Goal: Task Accomplishment & Management: Use online tool/utility

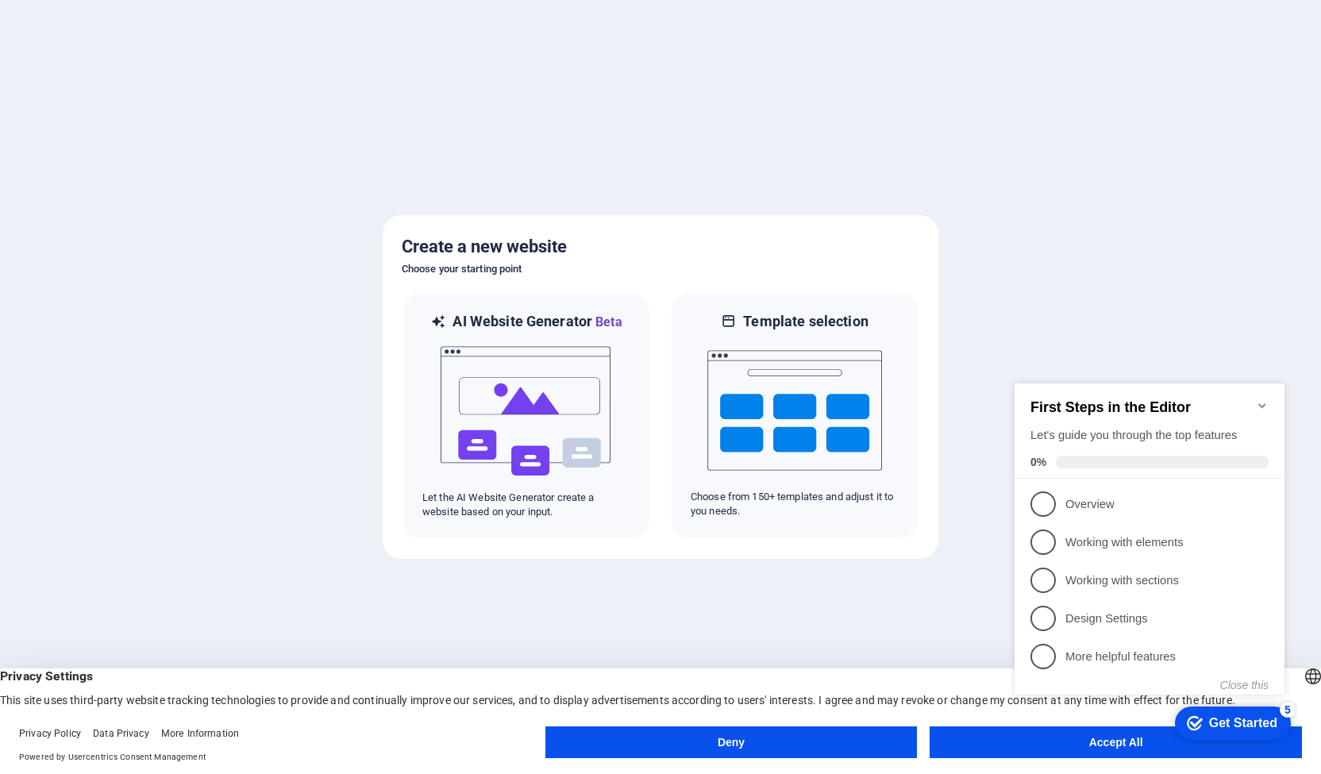
click at [1257, 399] on icon "Minimize checklist" at bounding box center [1261, 405] width 13 height 13
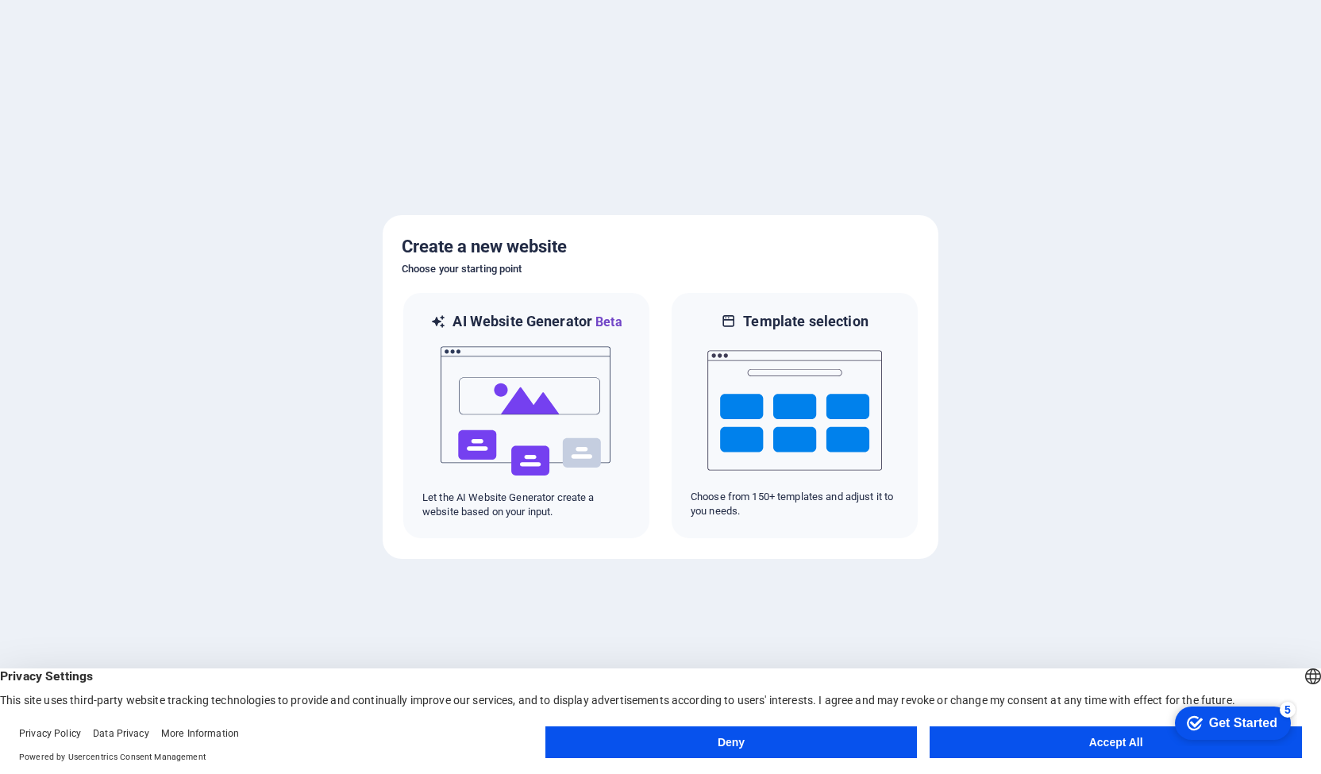
click at [729, 747] on button "Deny" at bounding box center [731, 742] width 372 height 32
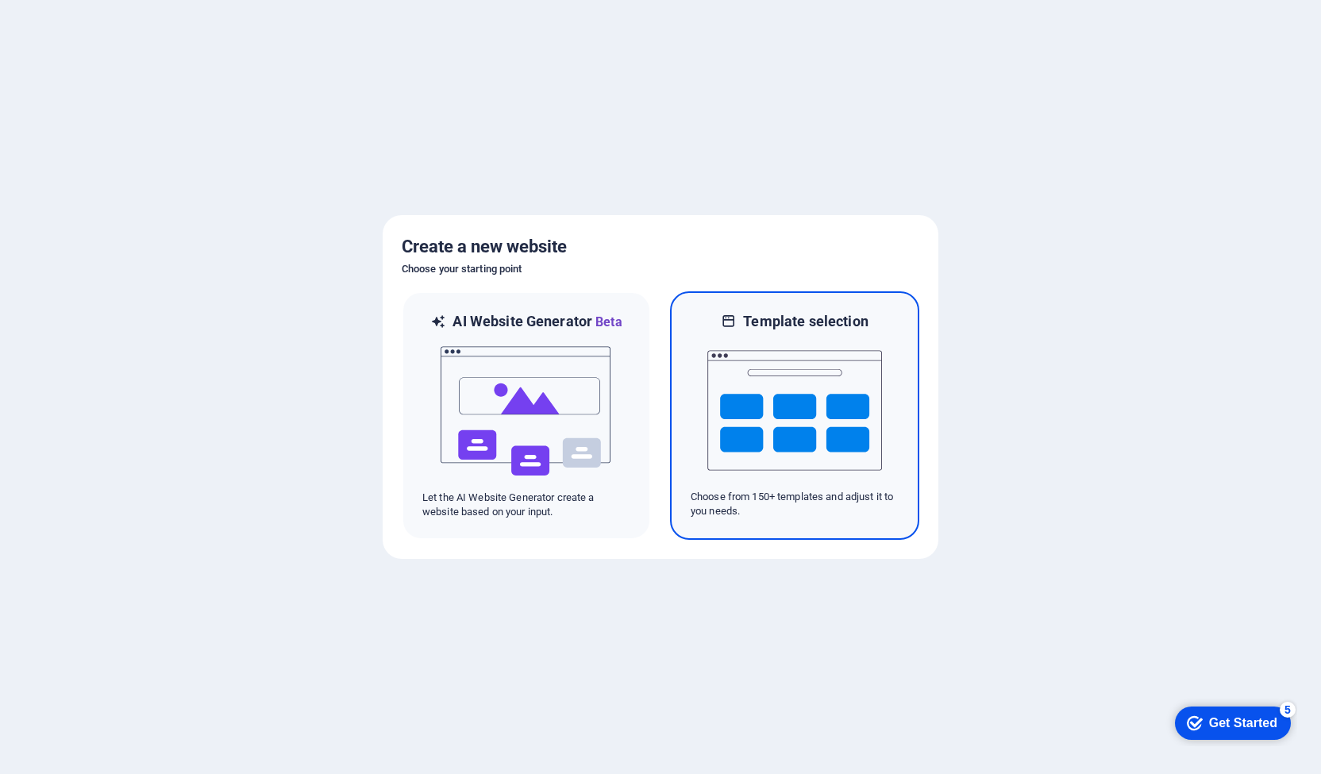
click at [767, 402] on img at bounding box center [794, 410] width 175 height 159
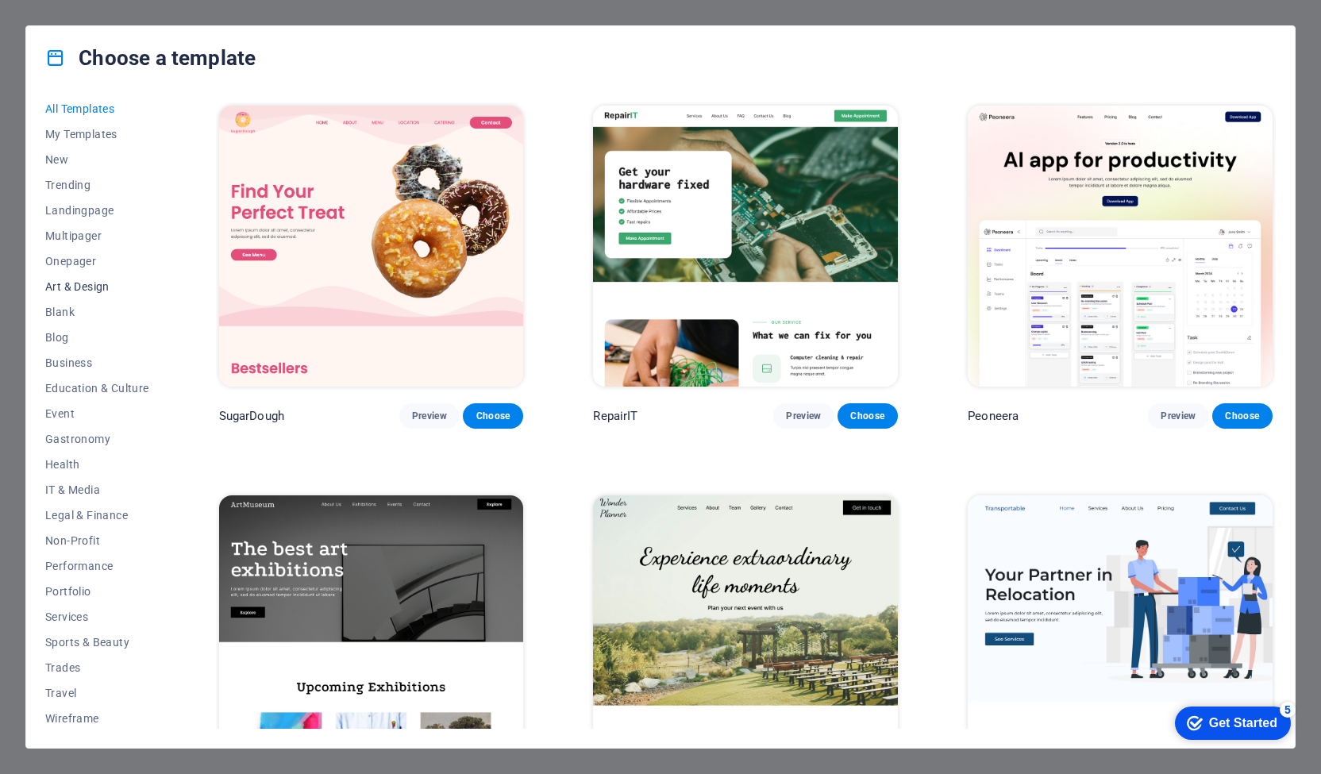
scroll to position [8, 0]
click at [79, 711] on span "Wireframe" at bounding box center [97, 716] width 104 height 13
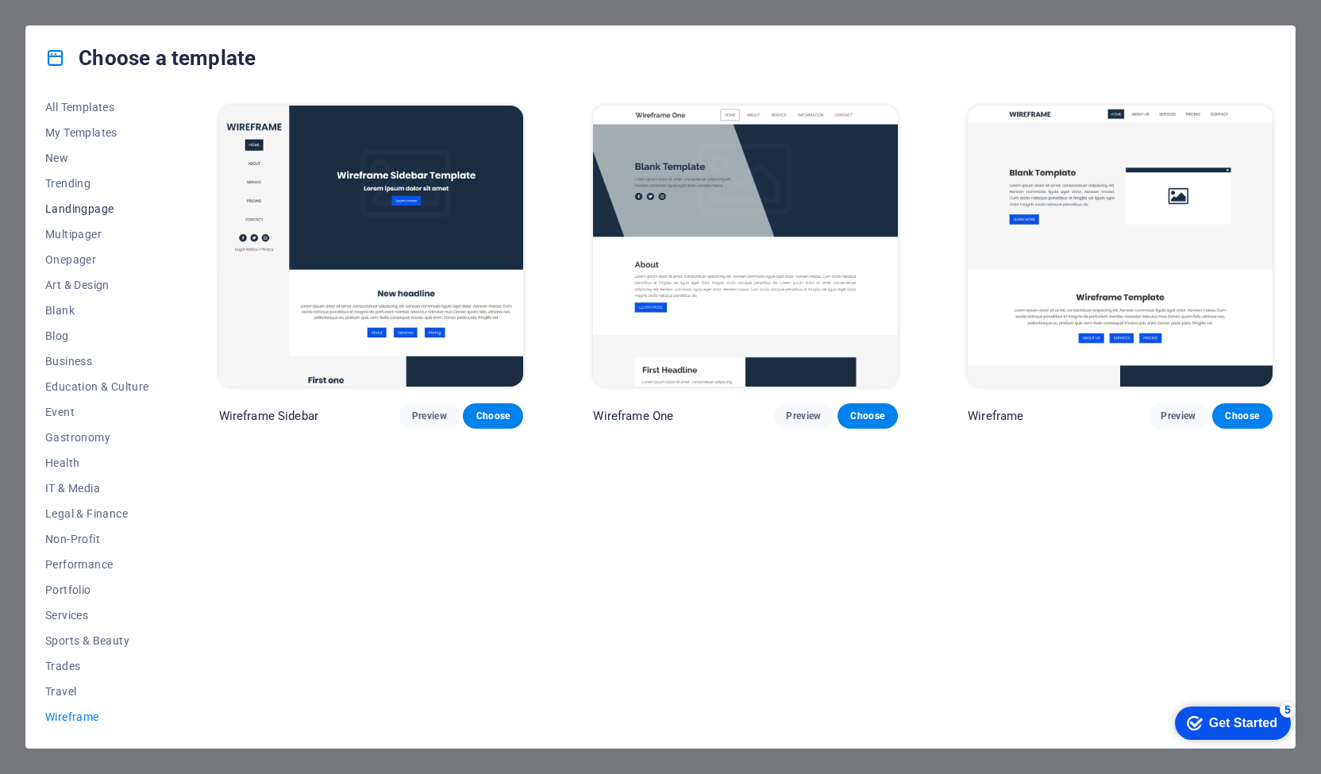
click at [75, 205] on span "Landingpage" at bounding box center [97, 208] width 104 height 13
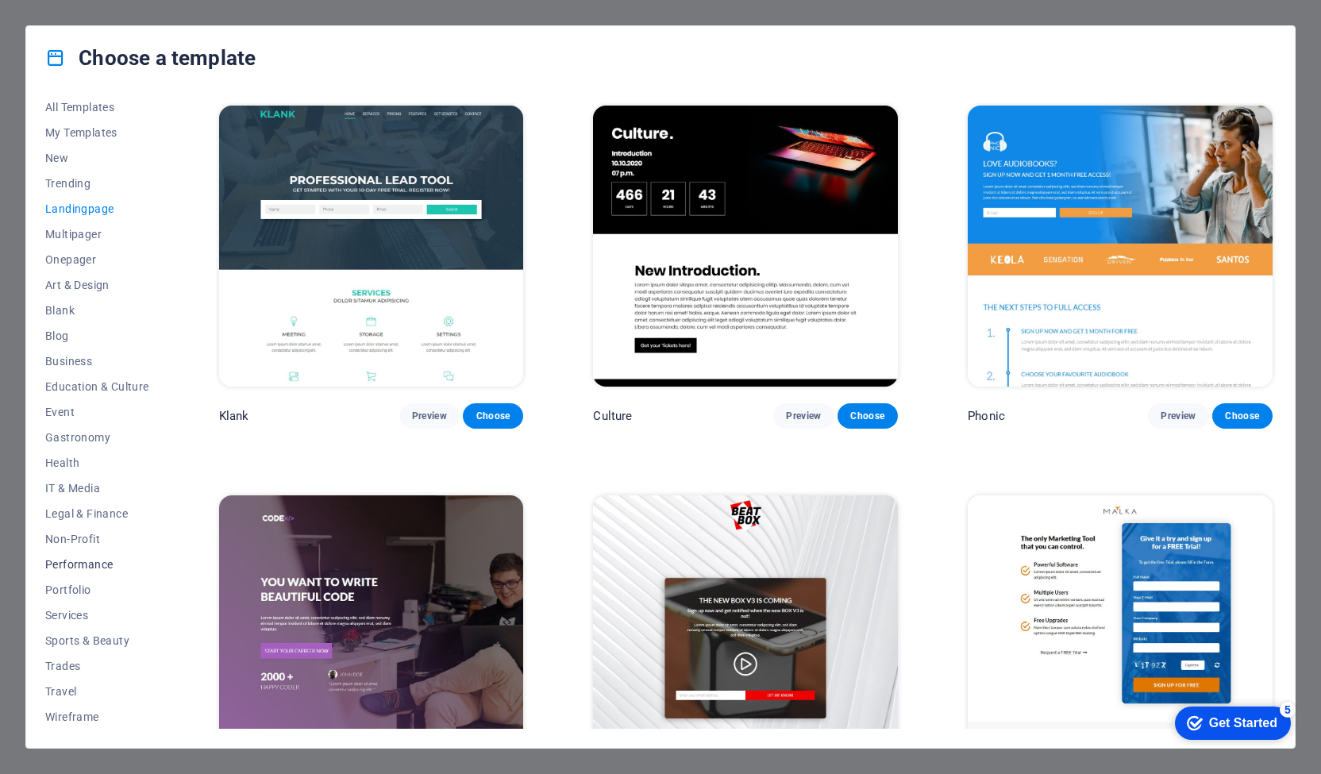
scroll to position [0, 0]
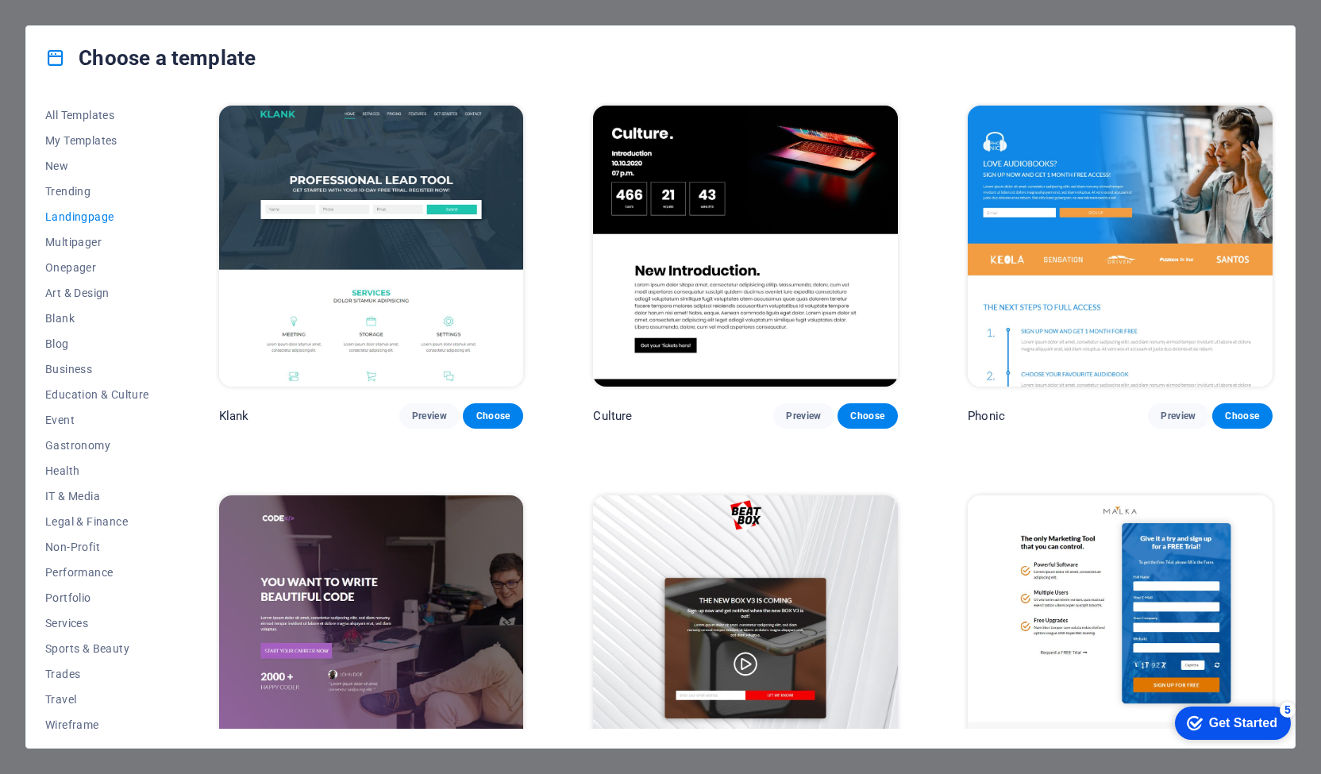
click at [45, 163] on span "New" at bounding box center [97, 166] width 104 height 13
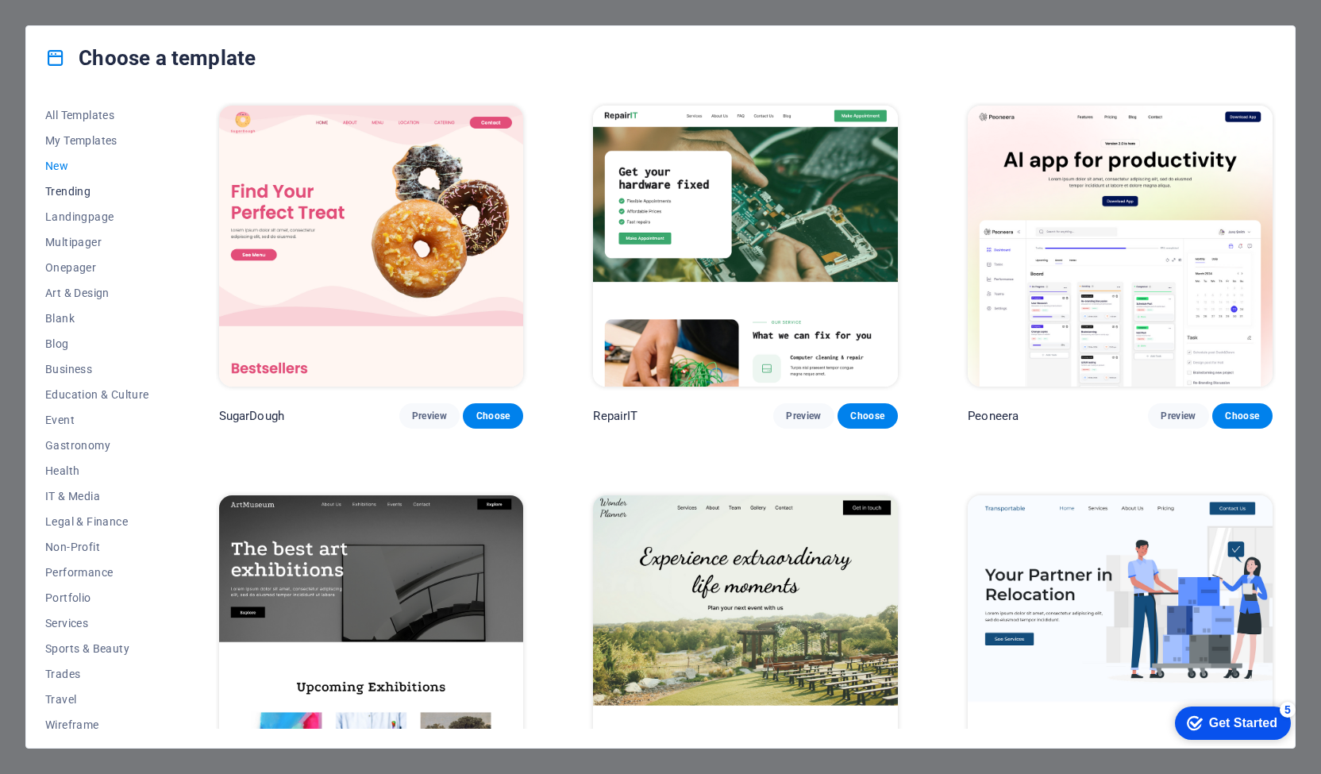
click at [76, 192] on span "Trending" at bounding box center [97, 191] width 104 height 13
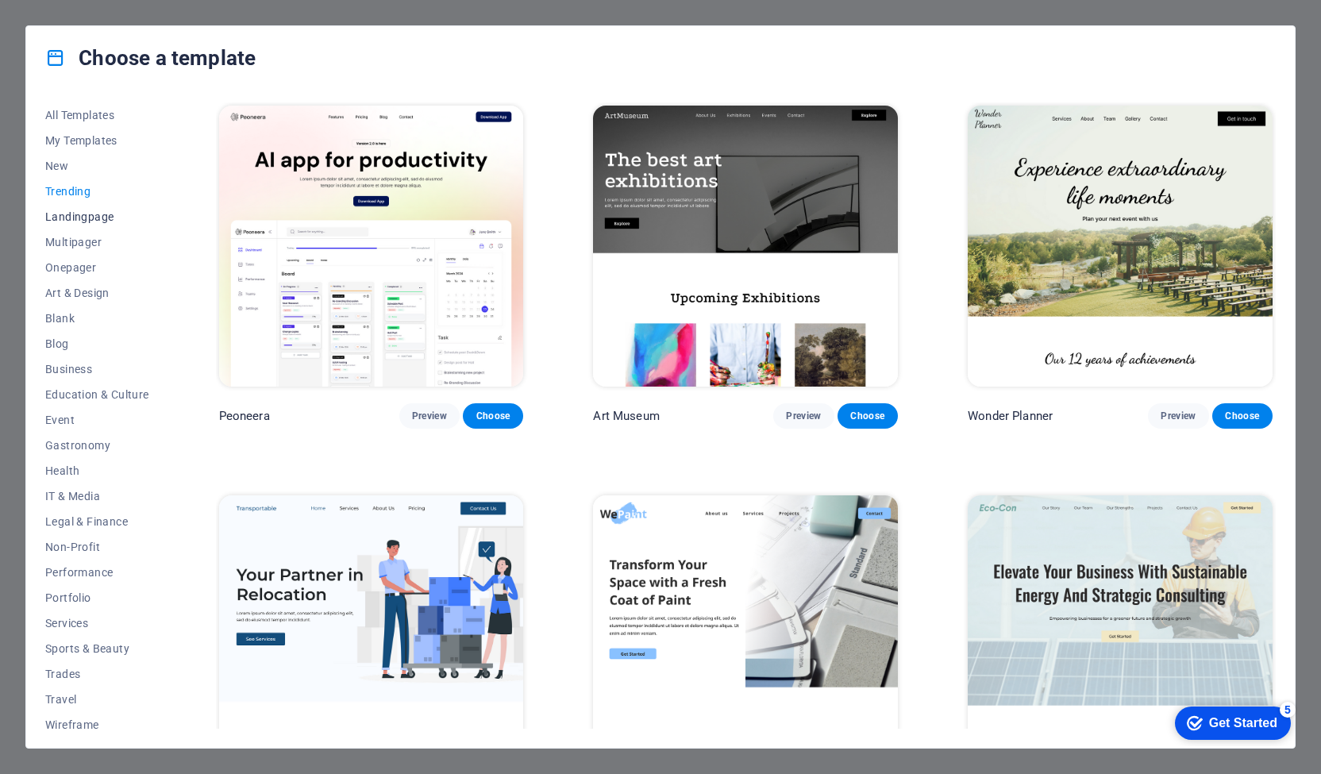
click at [97, 215] on span "Landingpage" at bounding box center [97, 216] width 104 height 13
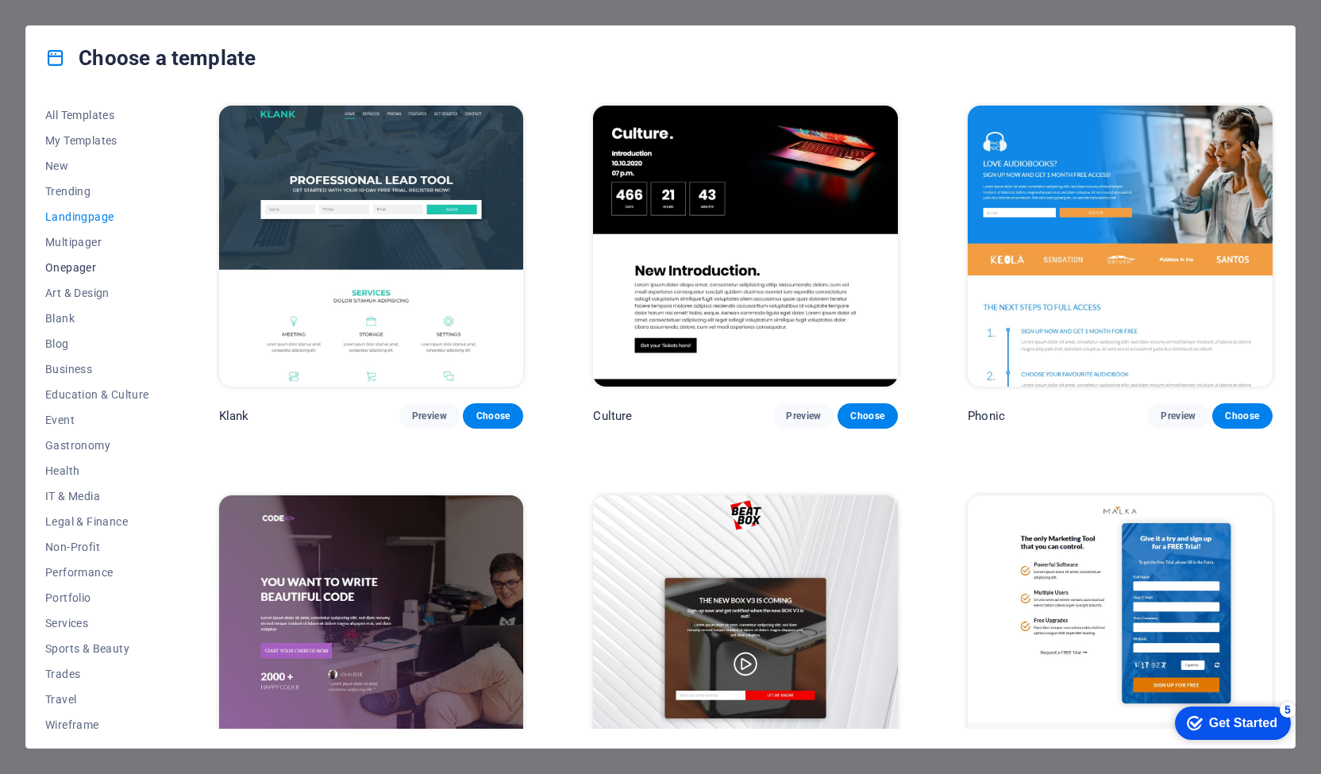
click at [79, 271] on span "Onepager" at bounding box center [97, 267] width 104 height 13
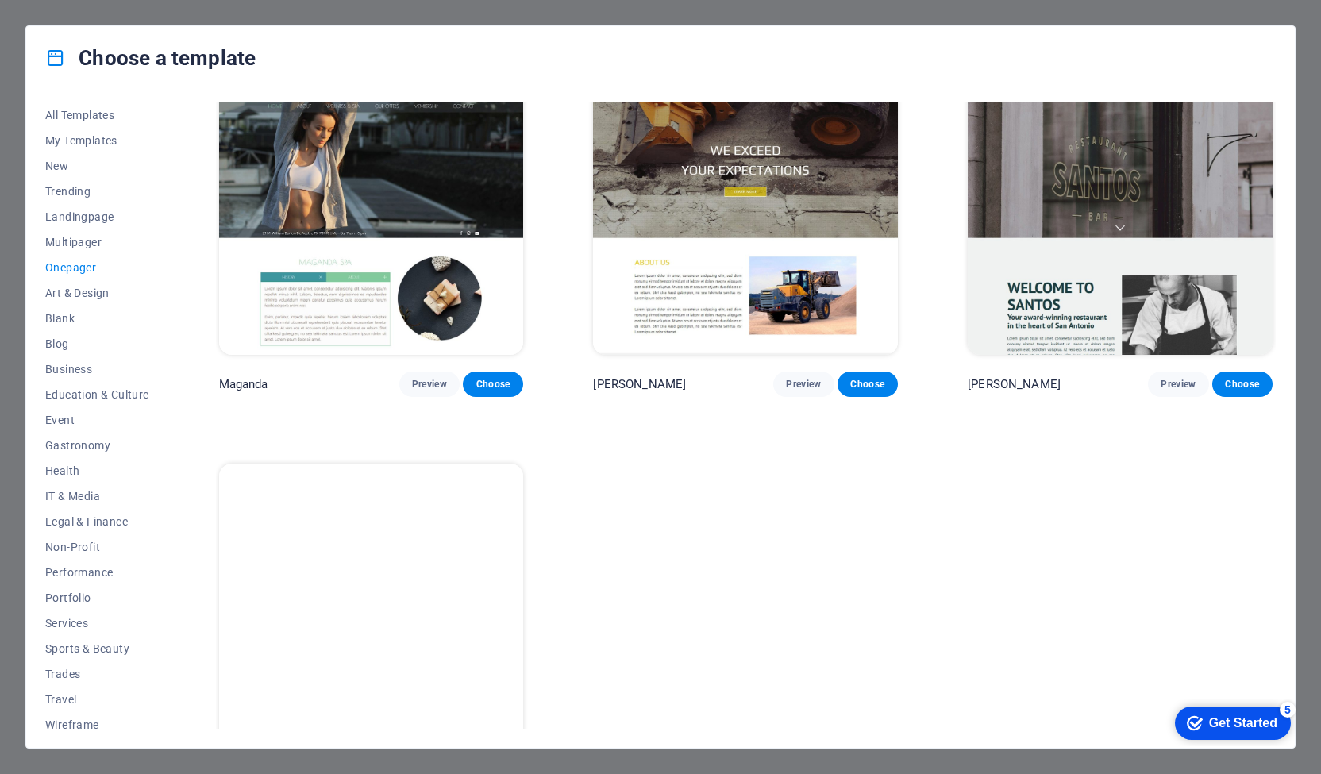
scroll to position [8608, 0]
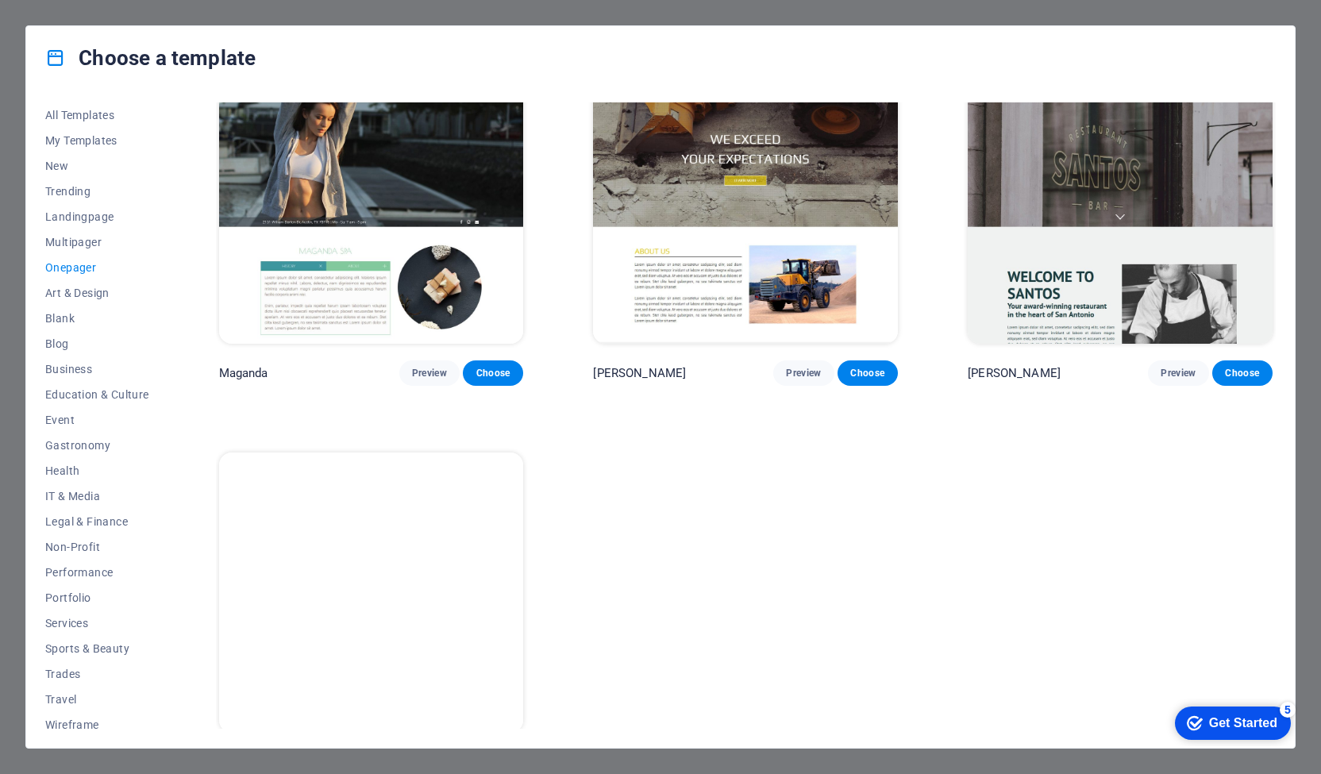
click at [425, 755] on span "Preview" at bounding box center [429, 761] width 35 height 13
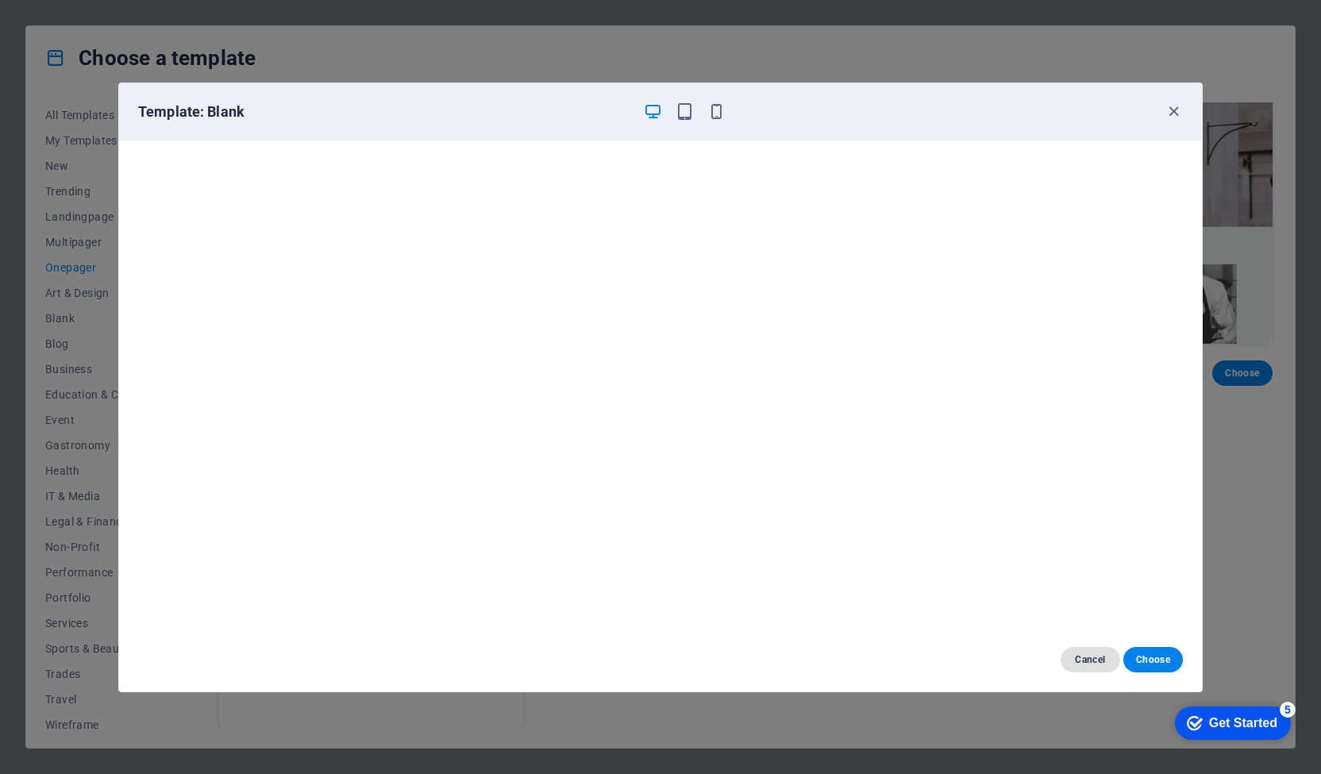
click at [1094, 661] on span "Cancel" at bounding box center [1090, 659] width 34 height 13
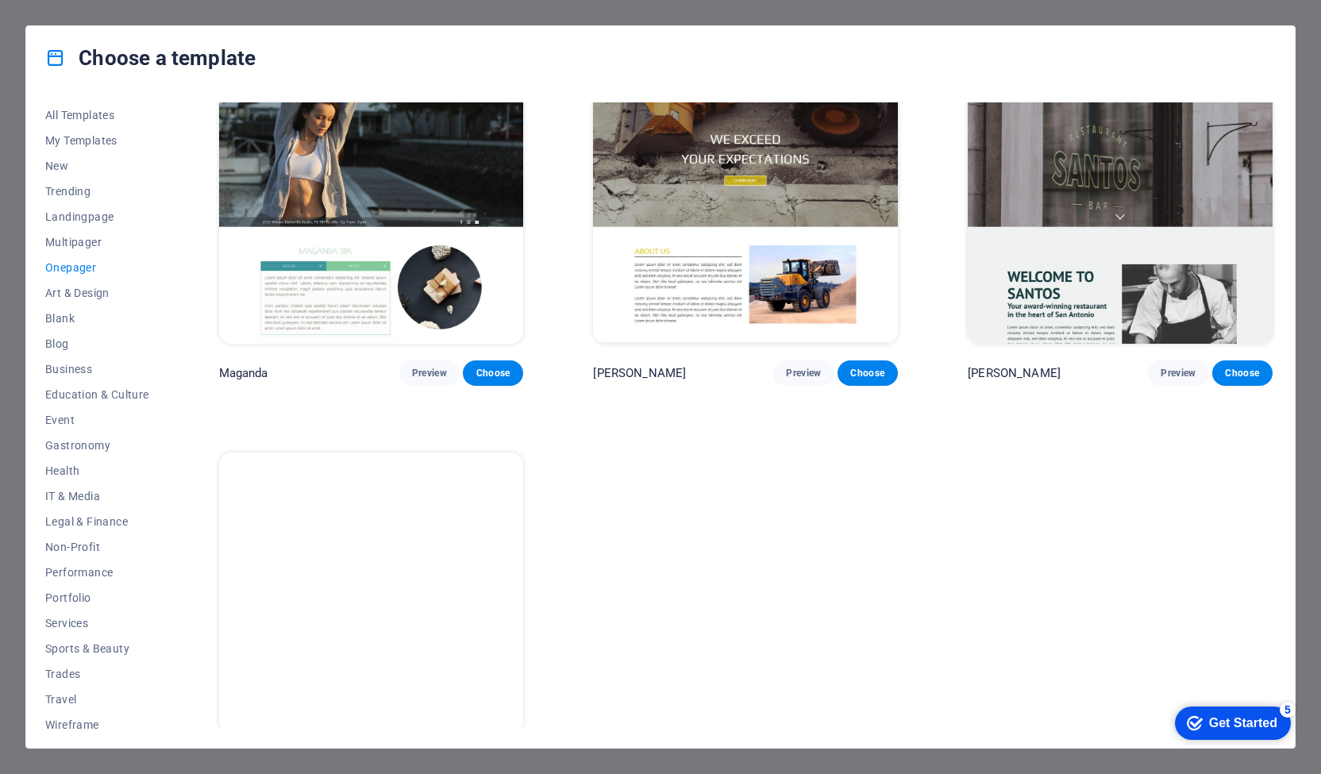
click at [490, 755] on span "Choose" at bounding box center [492, 761] width 35 height 13
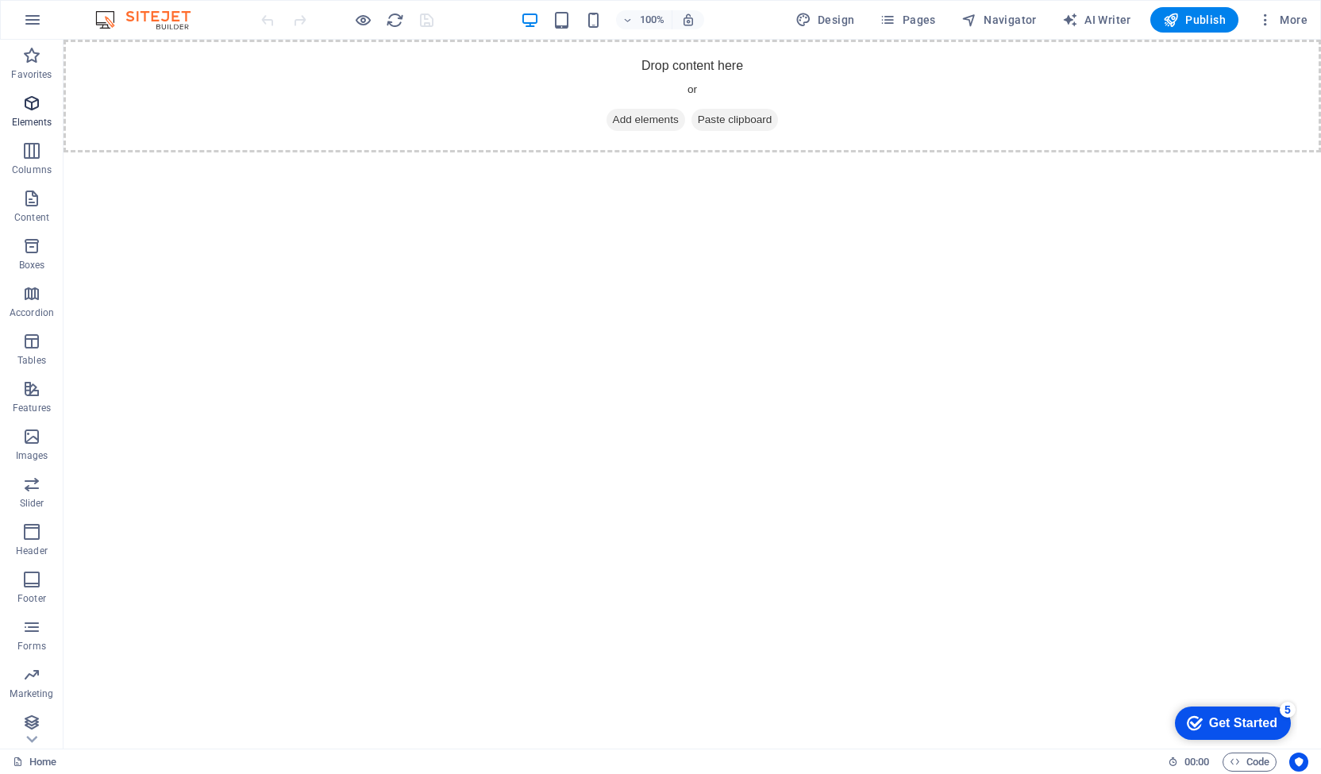
click at [30, 104] on icon "button" at bounding box center [31, 103] width 19 height 19
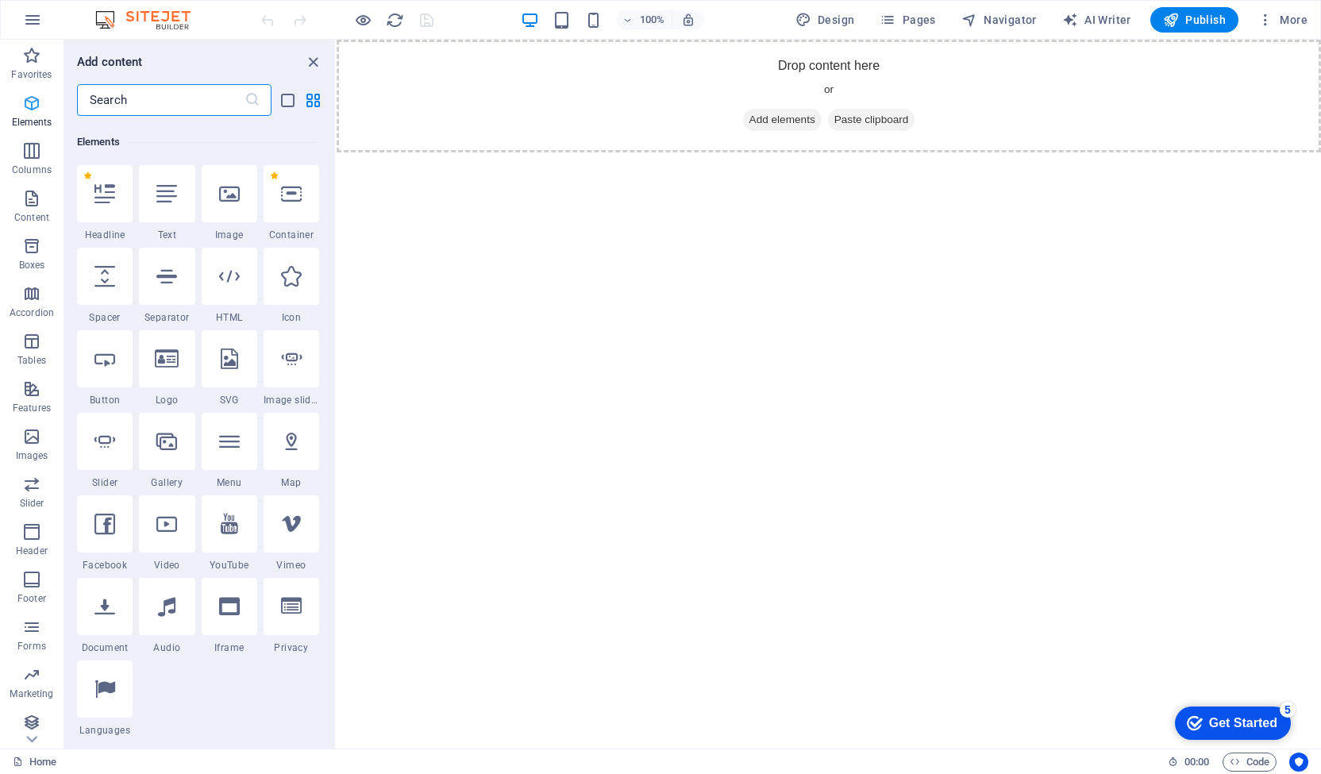
scroll to position [169, 0]
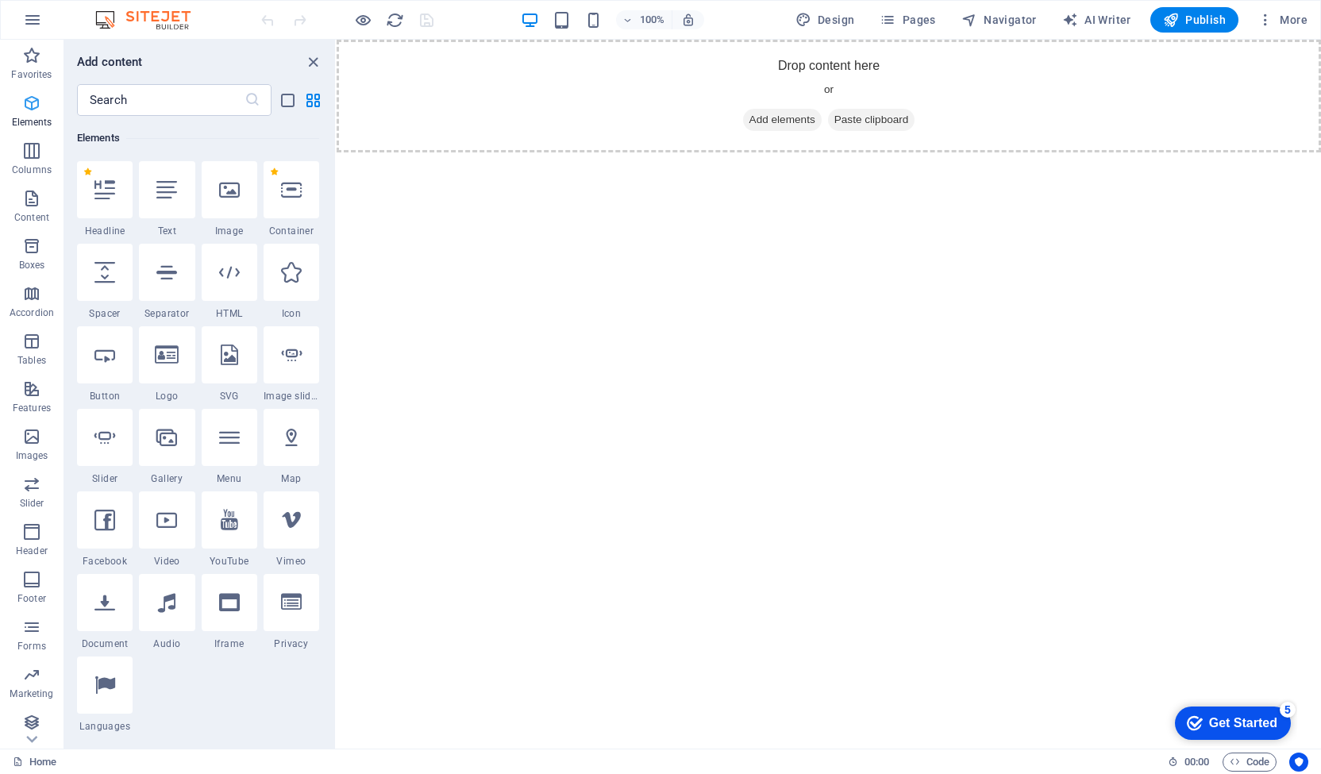
click at [30, 104] on icon "button" at bounding box center [31, 103] width 19 height 19
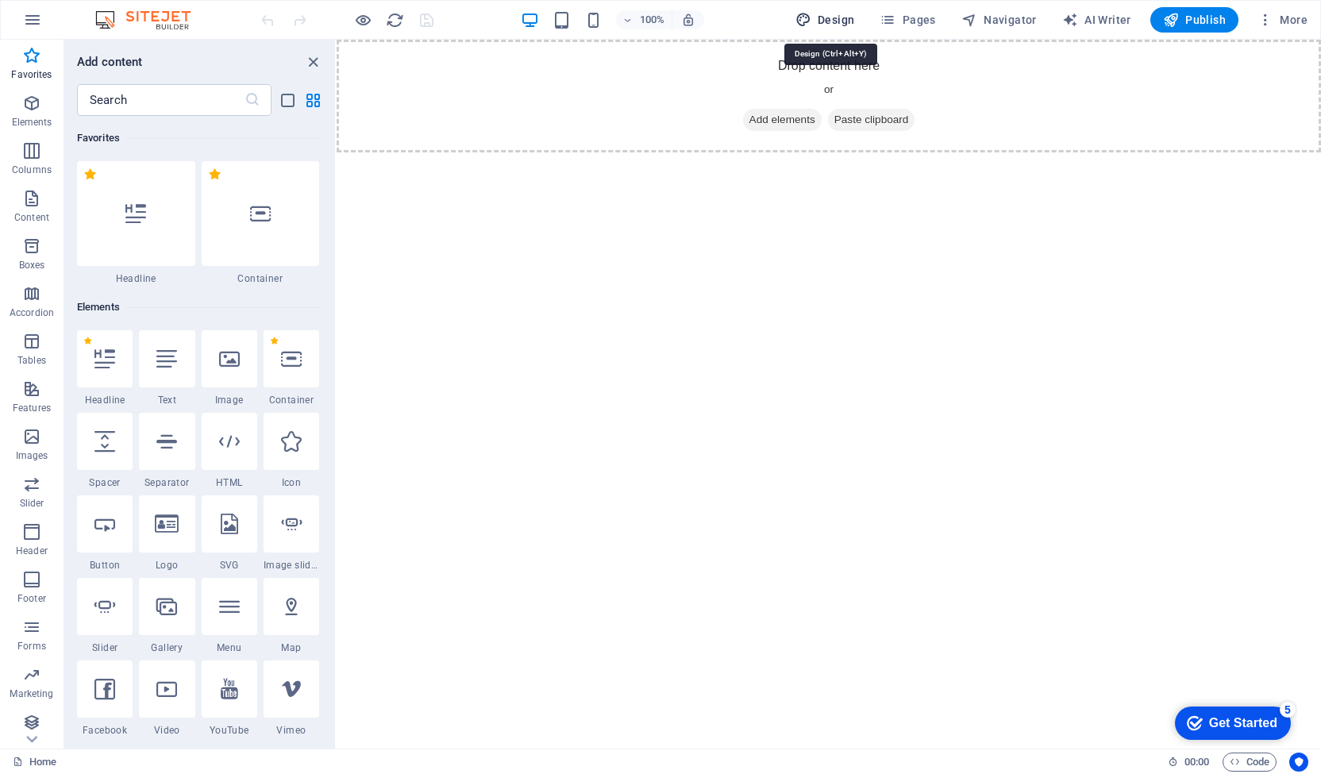
click at [829, 17] on span "Design" at bounding box center [825, 20] width 60 height 16
select select "px"
select select "400"
select select "px"
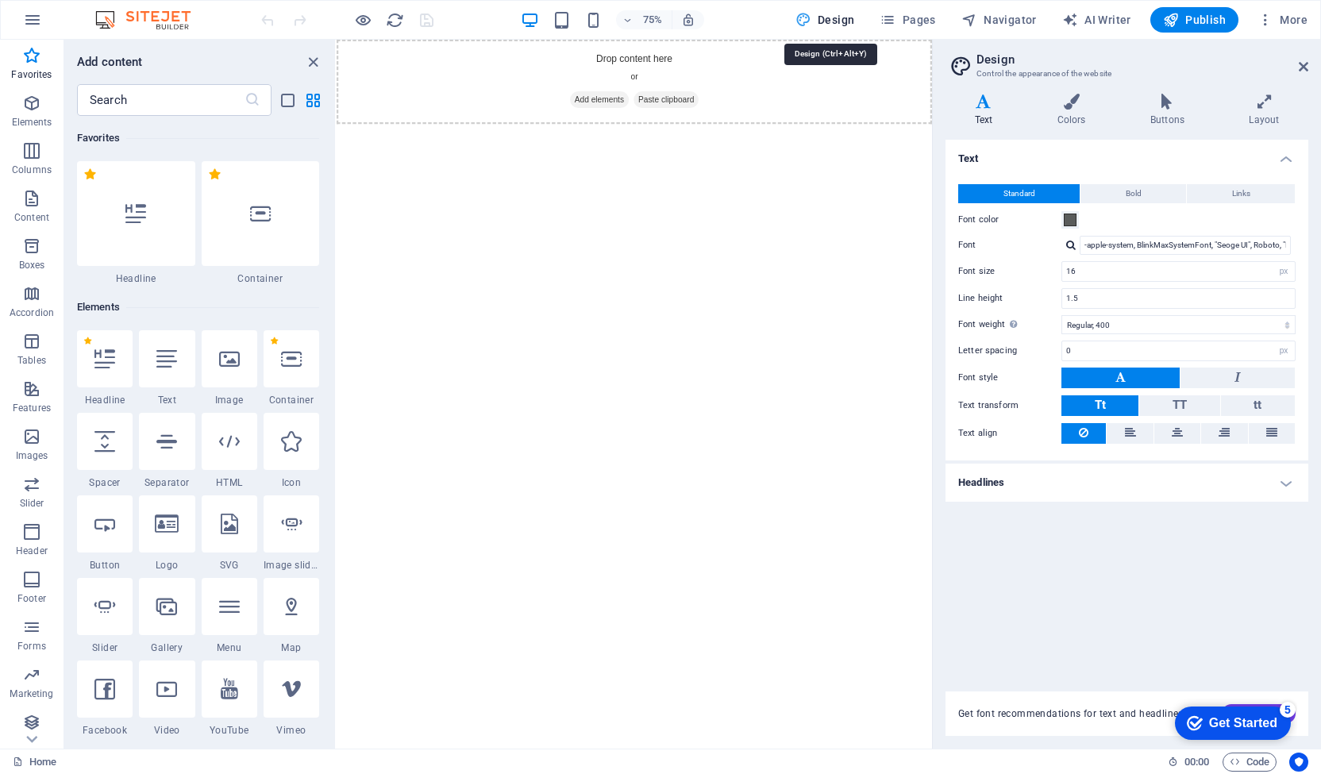
click at [829, 17] on span "Design" at bounding box center [825, 20] width 60 height 16
click at [1300, 64] on icon at bounding box center [1303, 66] width 10 height 13
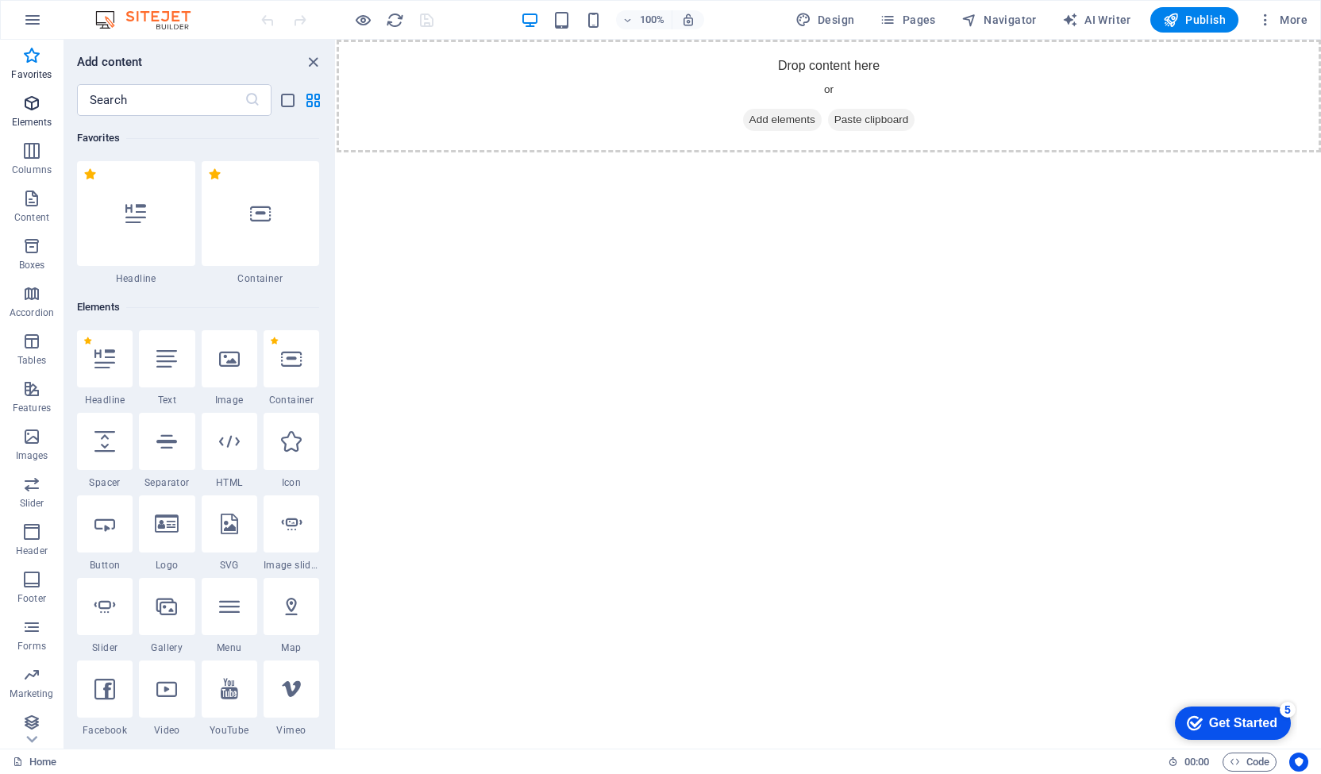
click at [35, 98] on icon "button" at bounding box center [31, 103] width 19 height 19
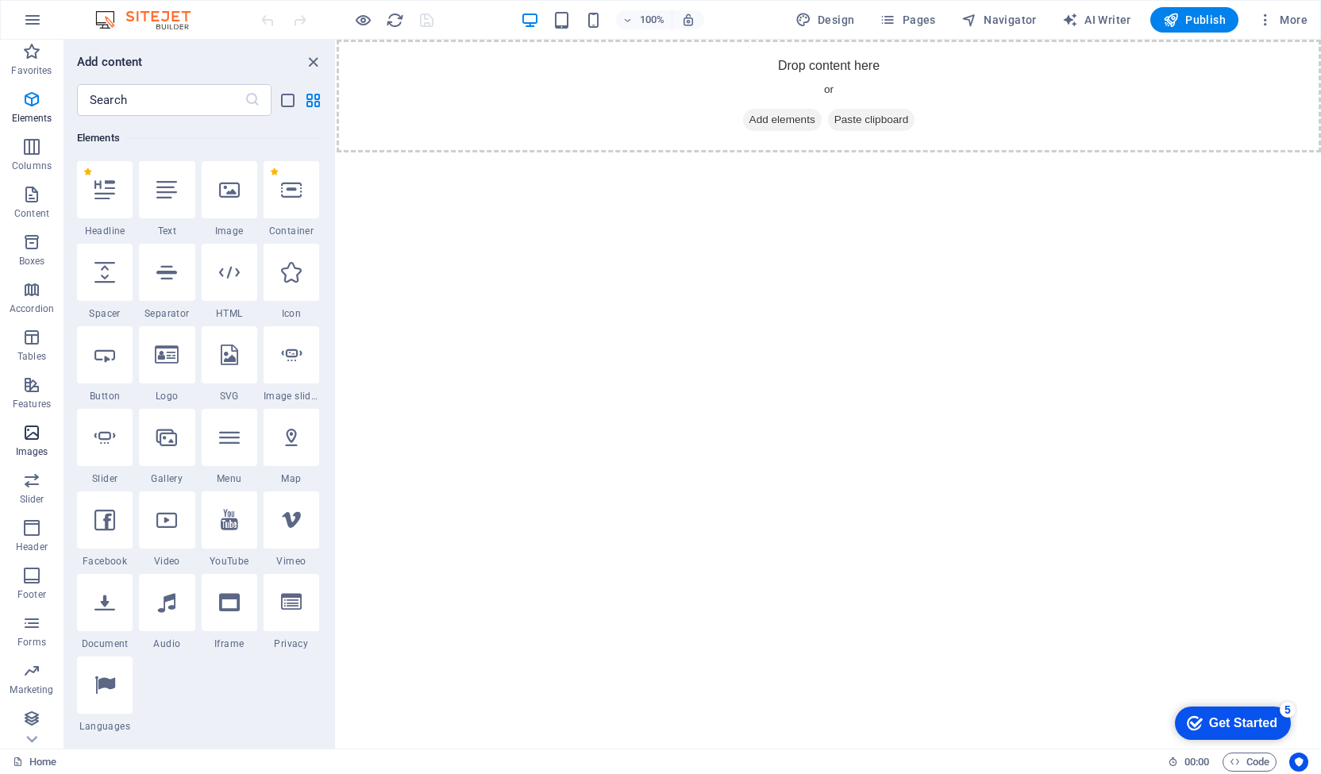
scroll to position [5, 0]
click at [30, 714] on icon "button" at bounding box center [31, 717] width 19 height 19
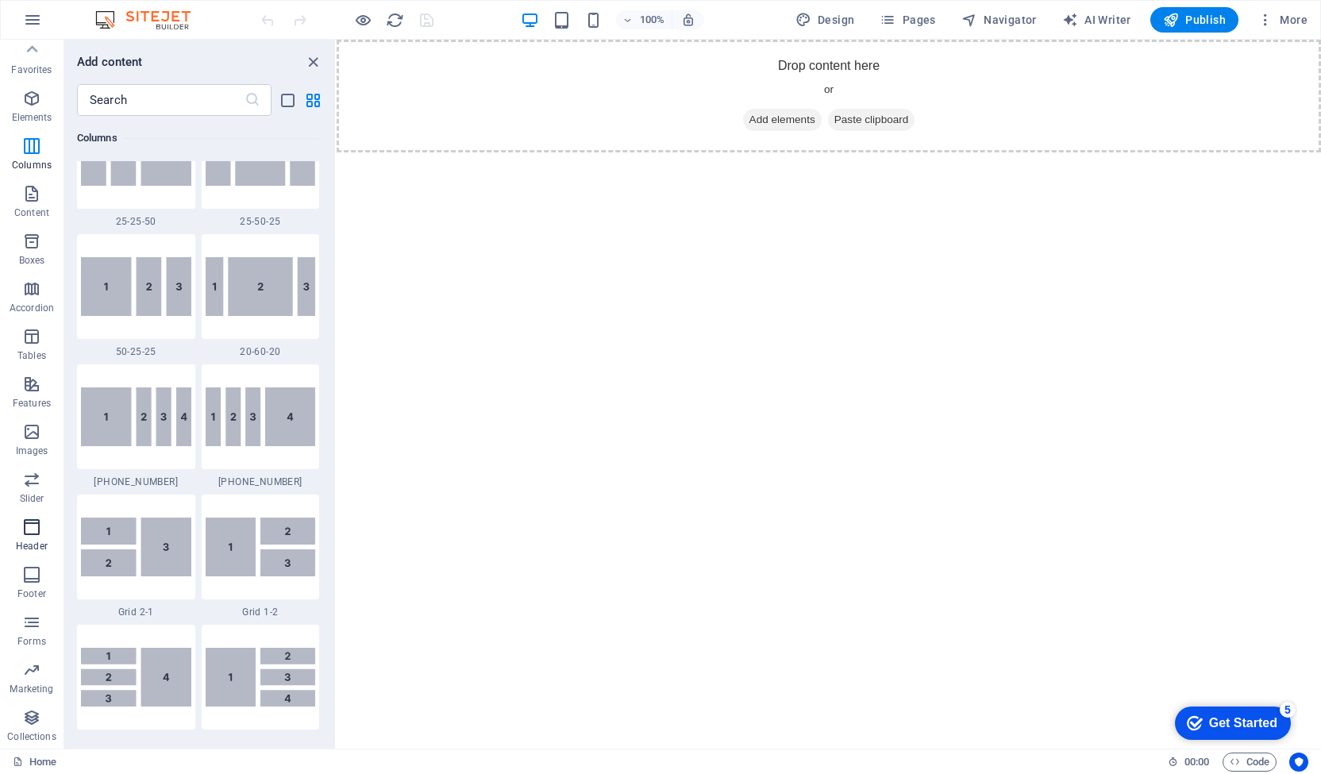
scroll to position [1719, 0]
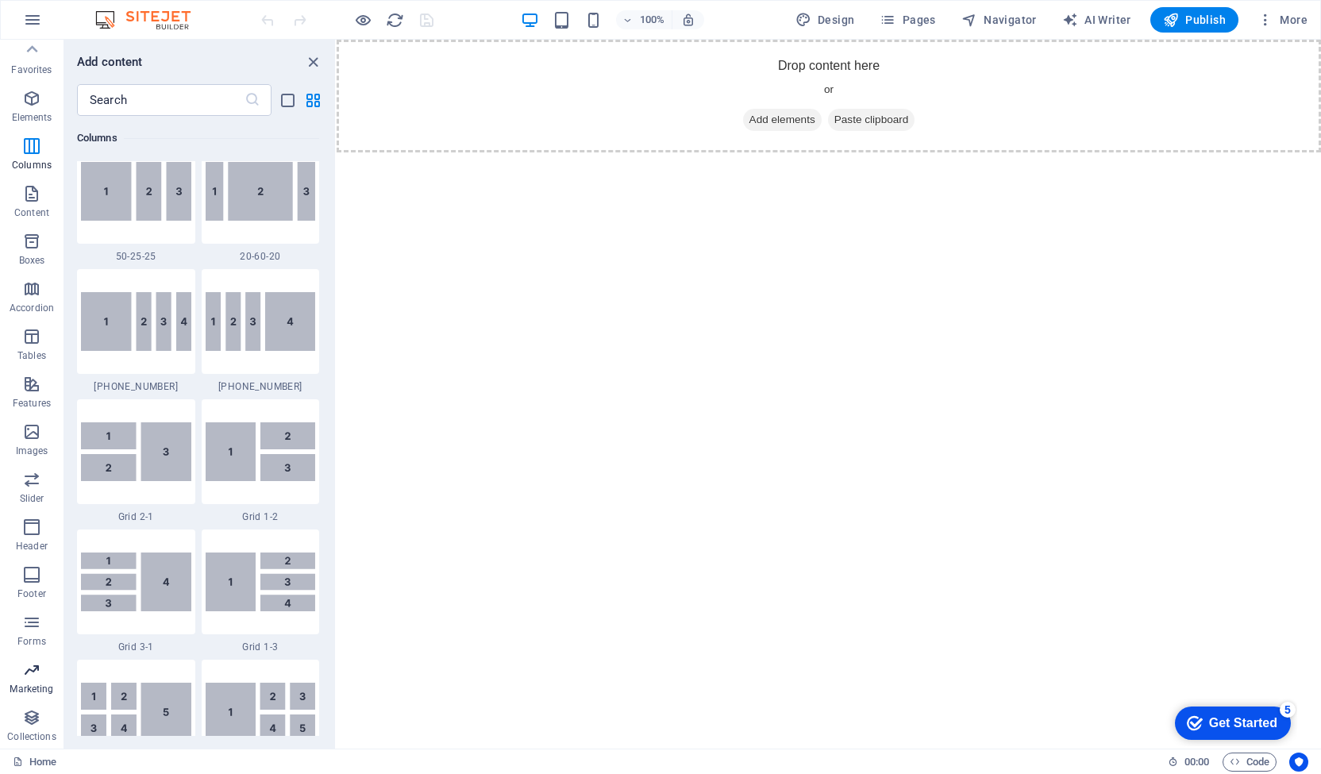
click at [30, 683] on p "Marketing" at bounding box center [32, 688] width 44 height 13
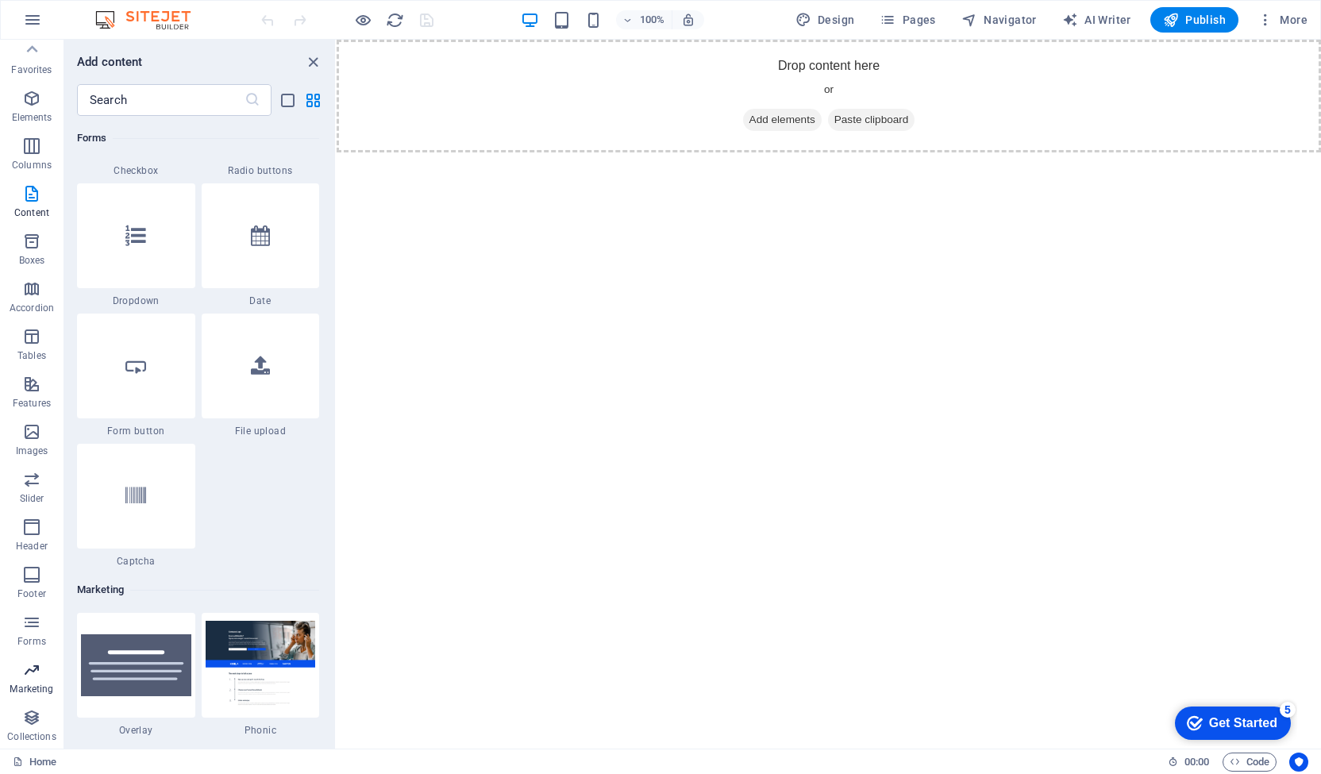
scroll to position [12926, 0]
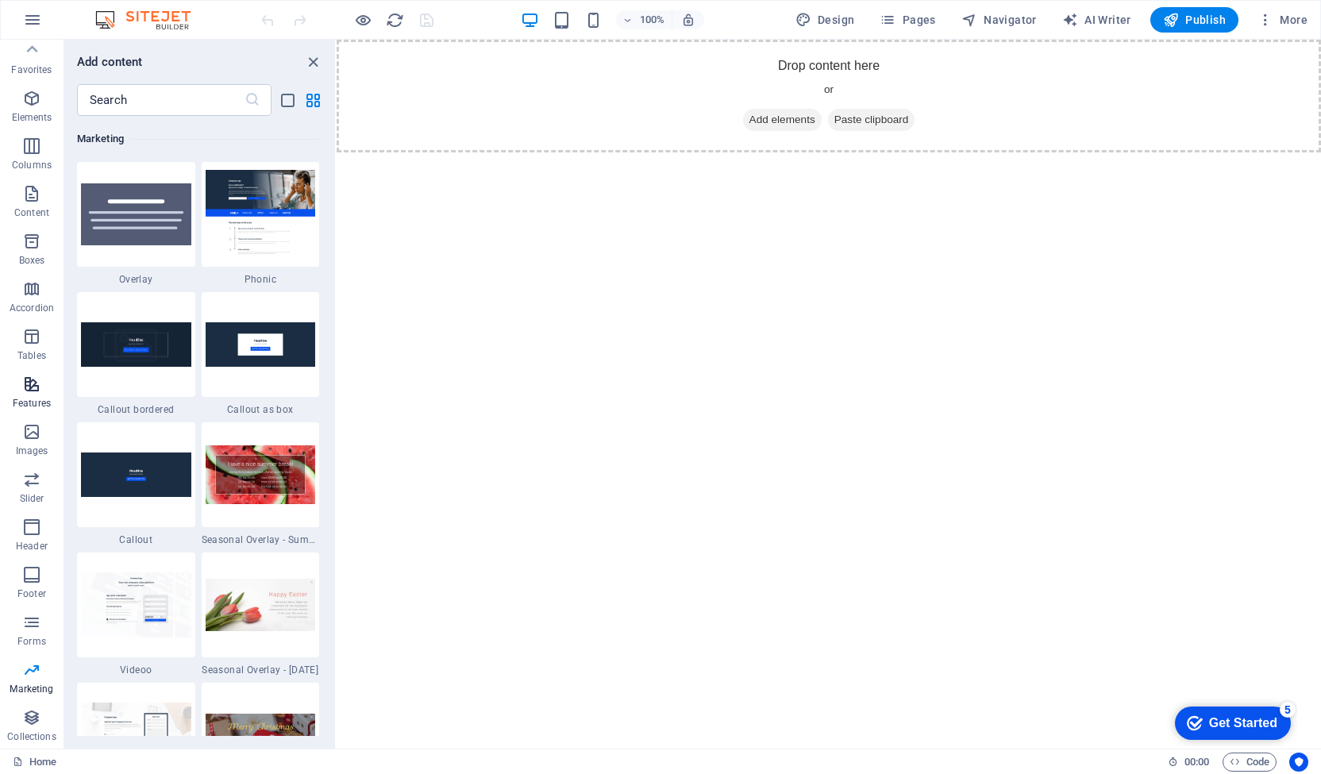
click at [24, 386] on icon "button" at bounding box center [31, 384] width 19 height 19
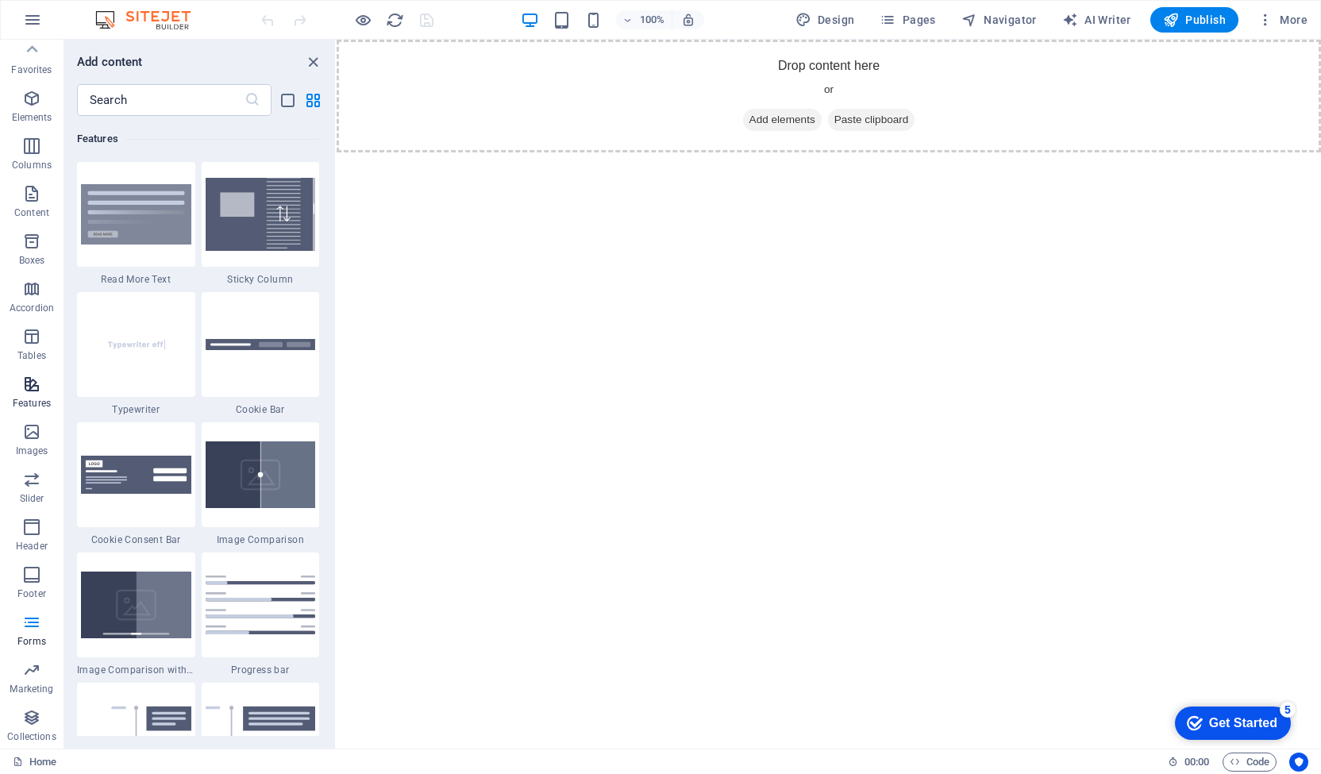
scroll to position [6185, 0]
click at [40, 293] on icon "button" at bounding box center [31, 288] width 19 height 19
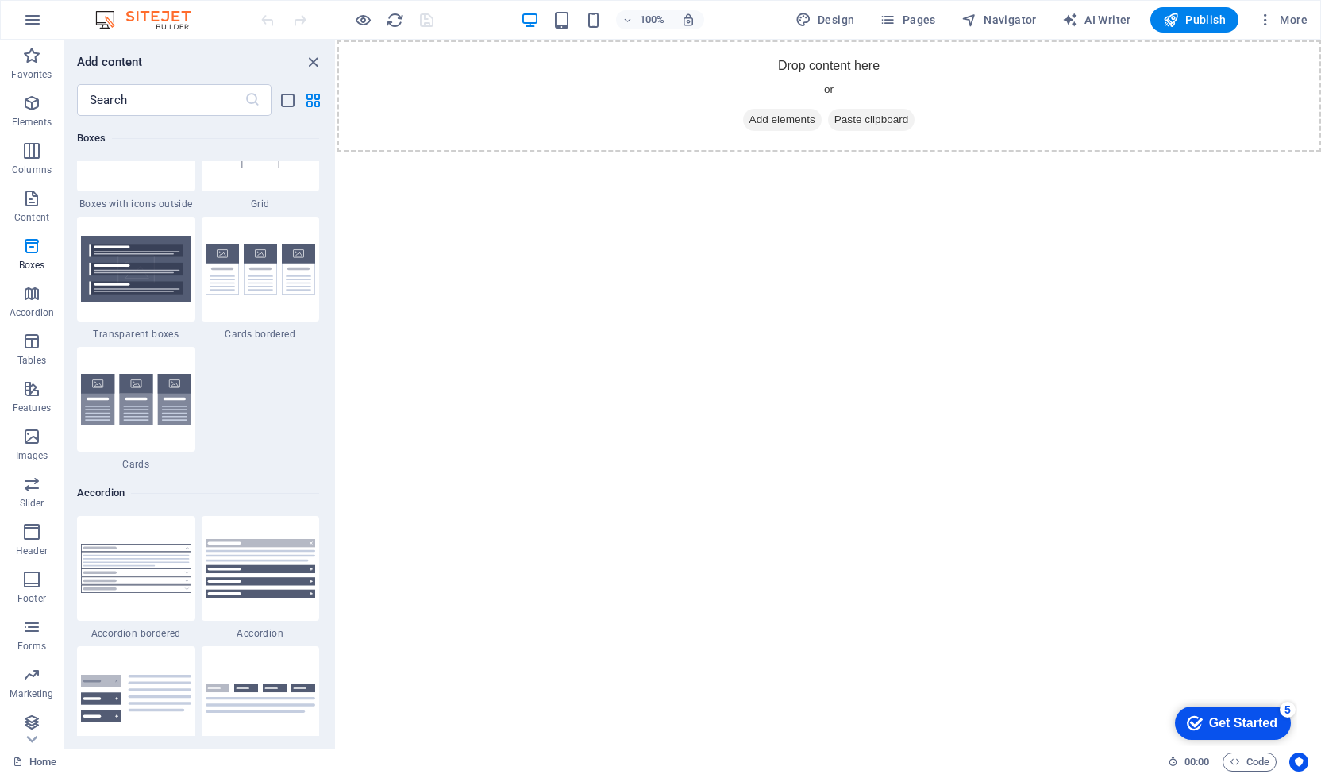
scroll to position [4669, 0]
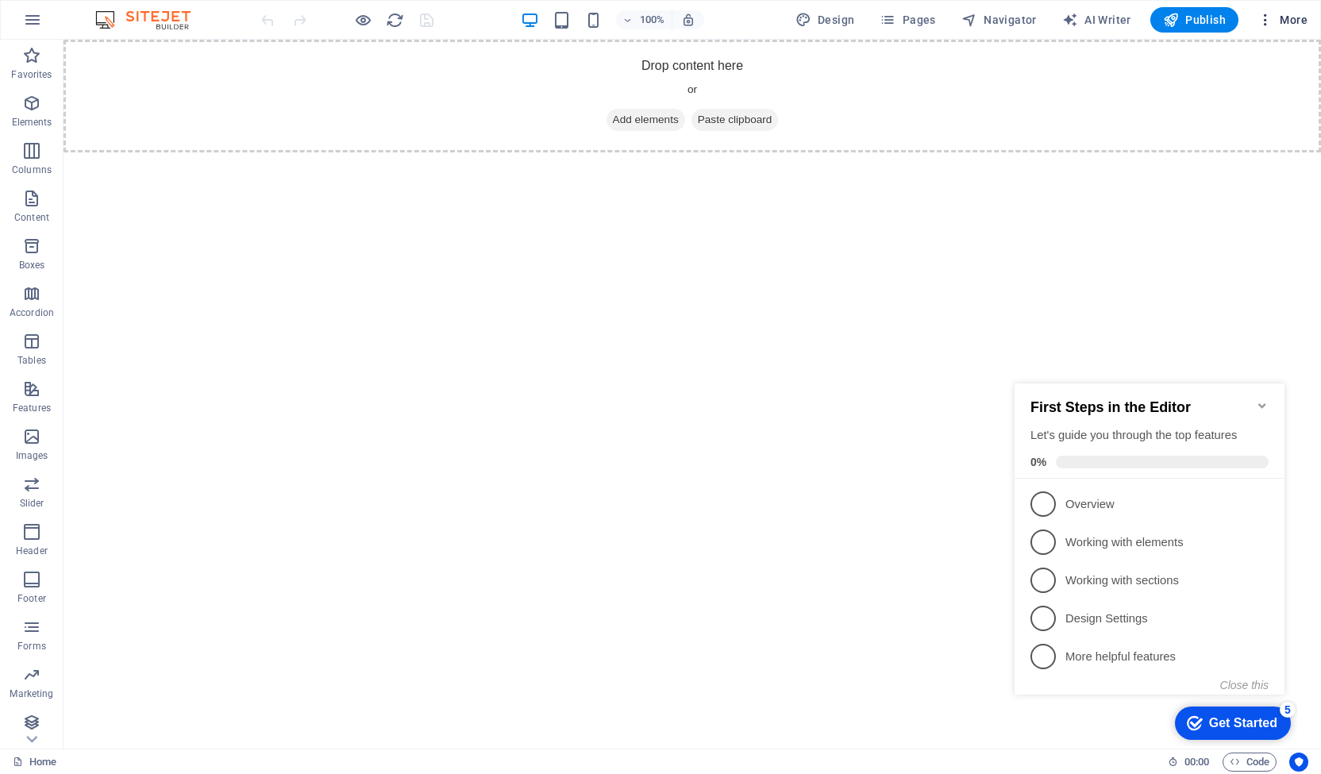
click at [1298, 17] on span "More" at bounding box center [1282, 20] width 50 height 16
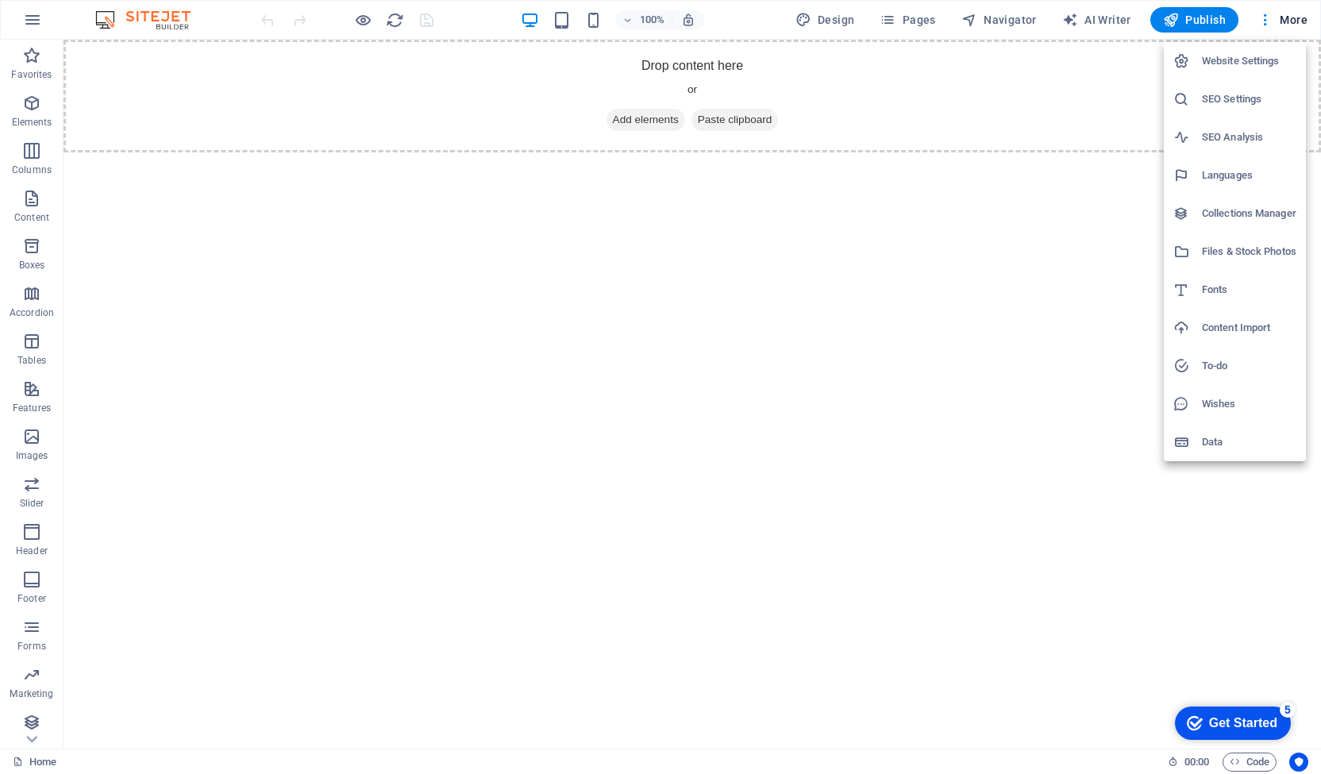
click at [1201, 363] on h6 "To-do" at bounding box center [1248, 365] width 94 height 19
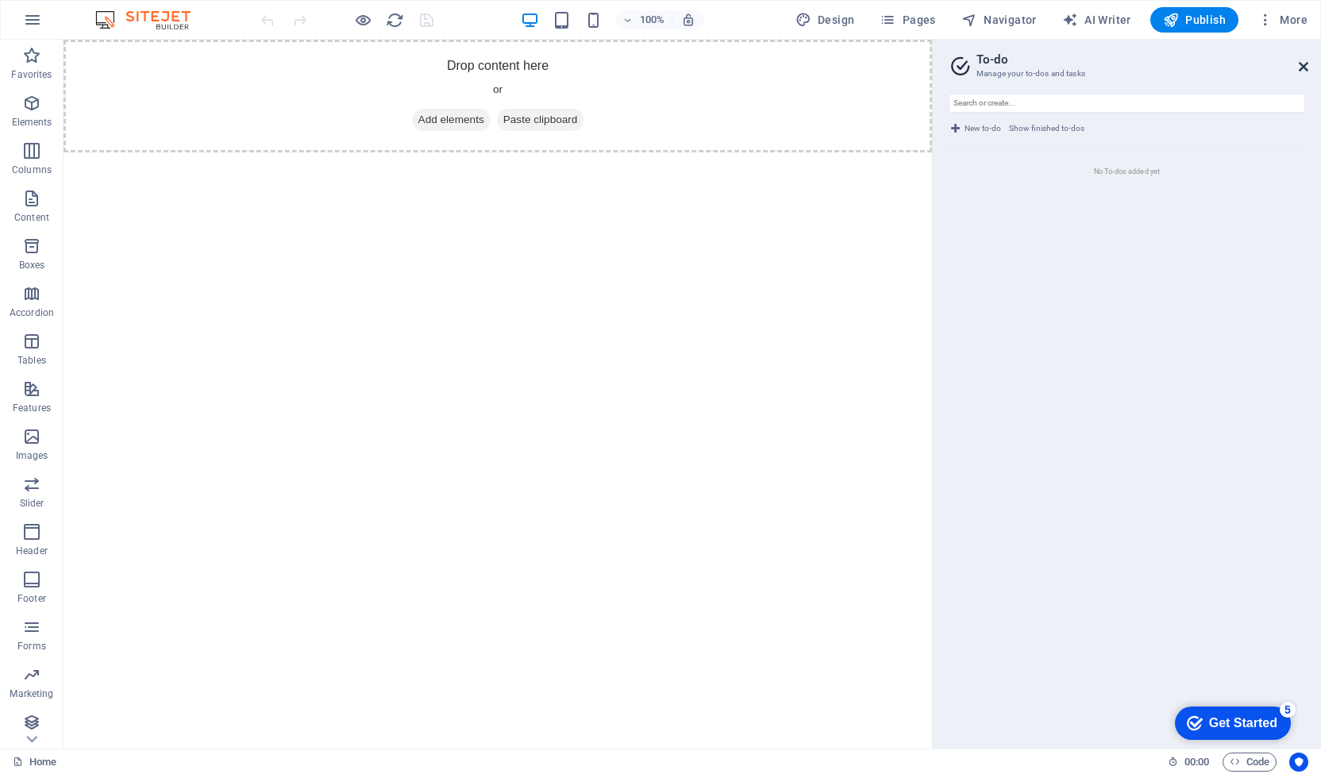
click at [1301, 60] on icon at bounding box center [1303, 66] width 10 height 13
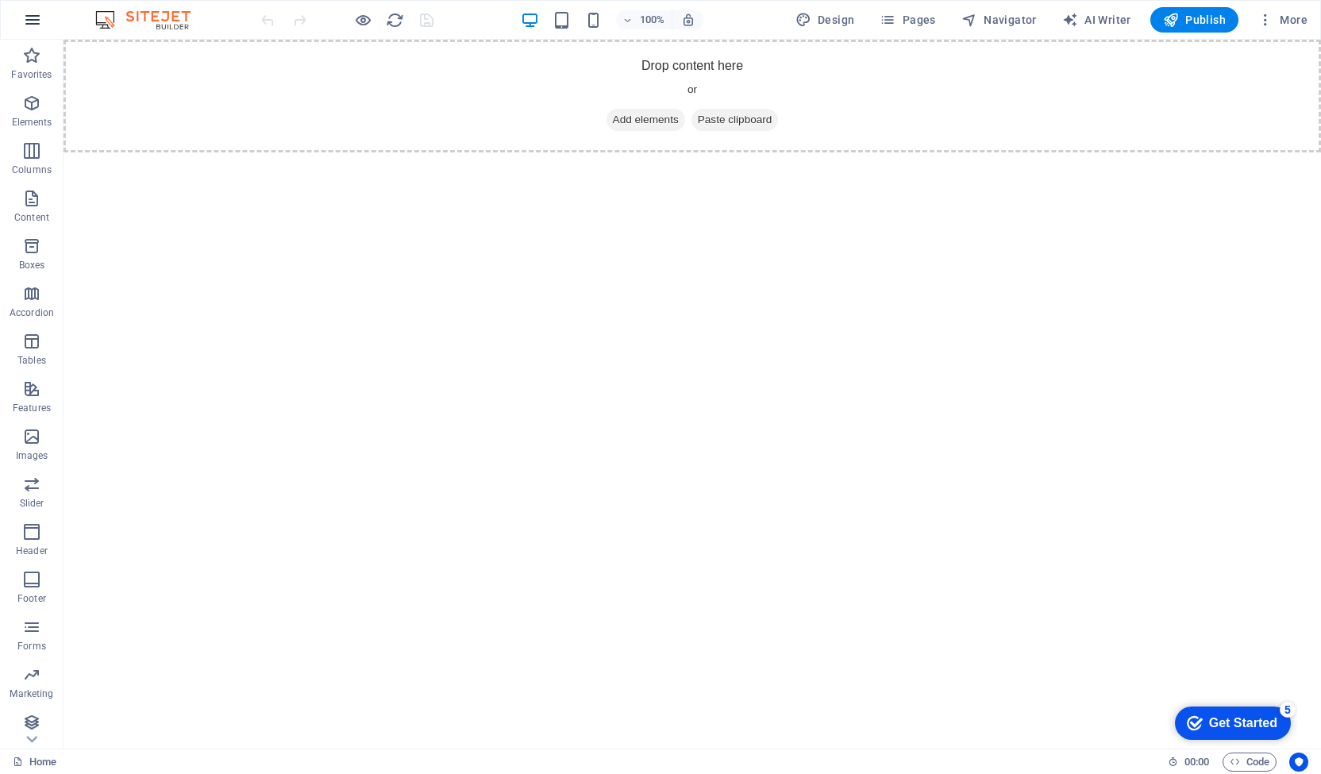
click at [15, 10] on button "button" at bounding box center [32, 20] width 38 height 38
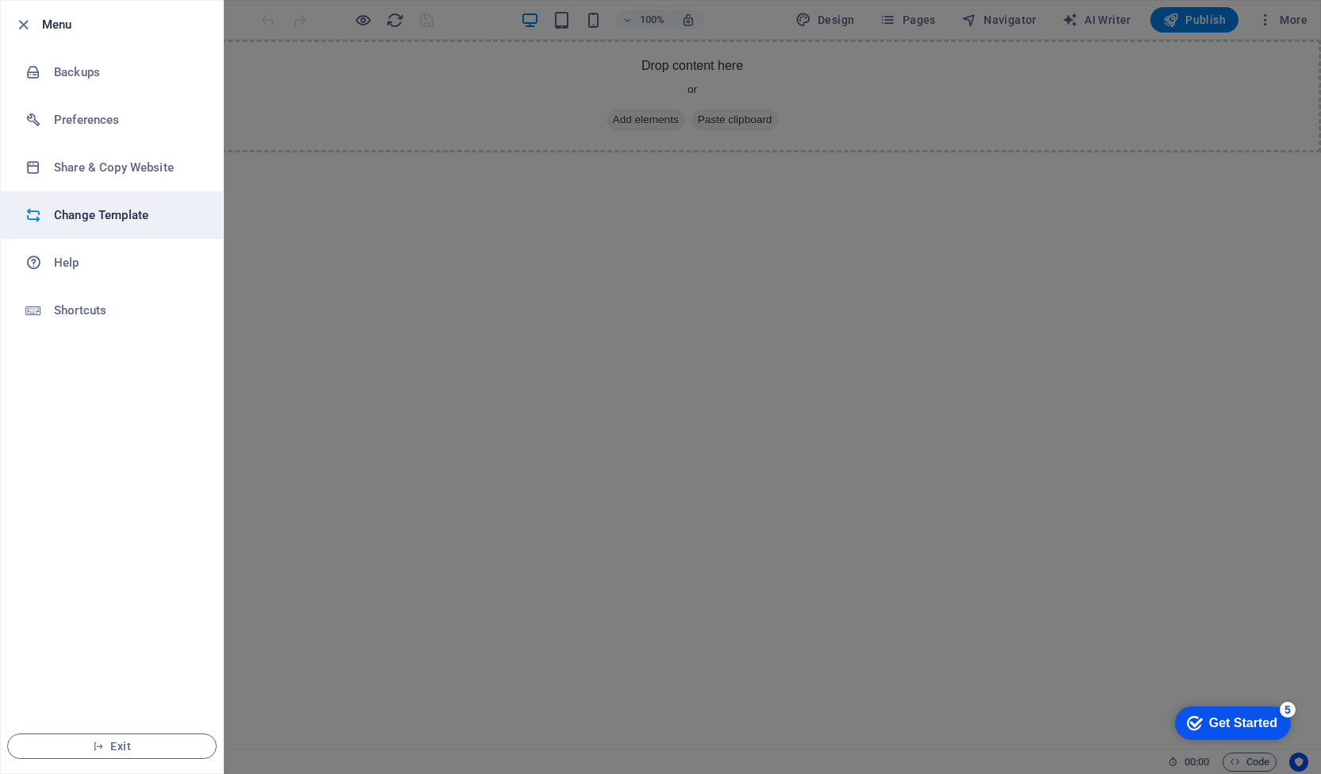
click at [113, 213] on h6 "Change Template" at bounding box center [127, 215] width 147 height 19
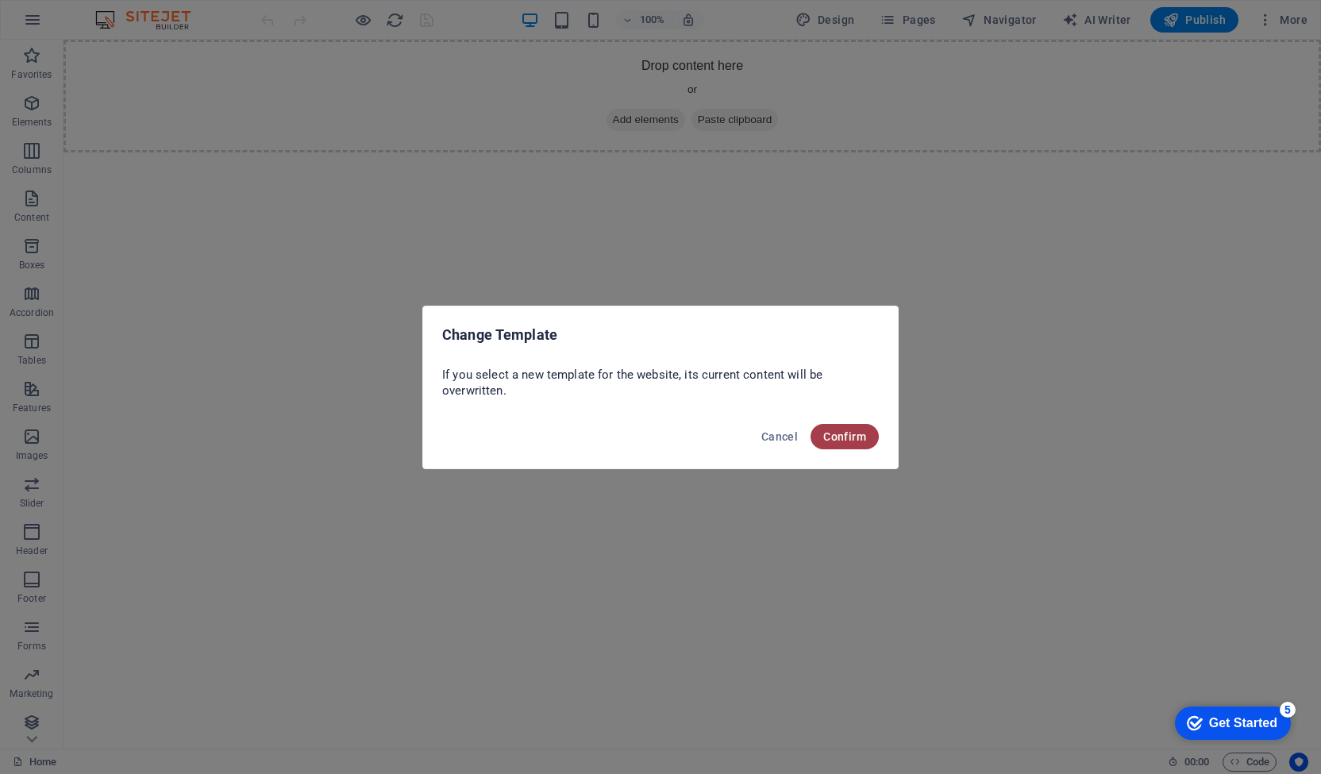
click at [835, 436] on span "Confirm" at bounding box center [844, 436] width 43 height 13
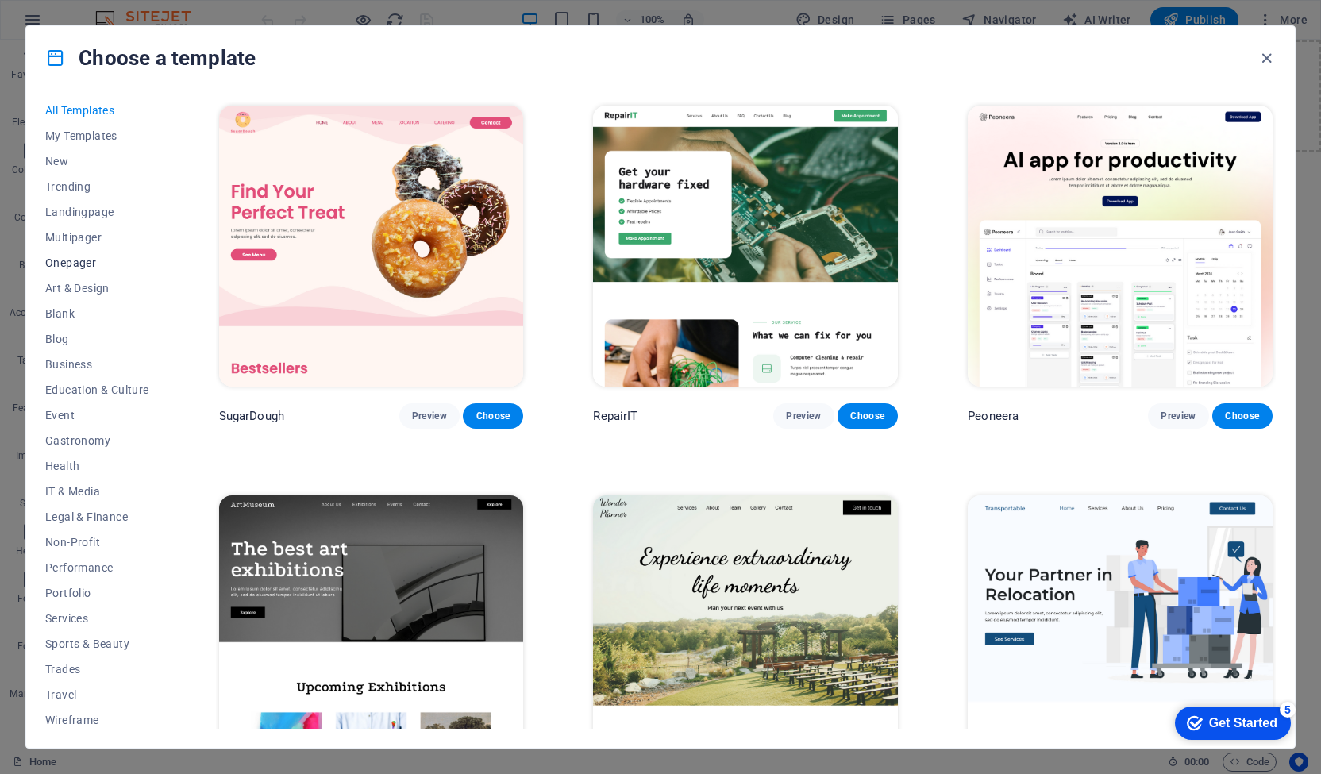
scroll to position [8, 0]
click at [75, 534] on span "Non-Profit" at bounding box center [97, 538] width 104 height 13
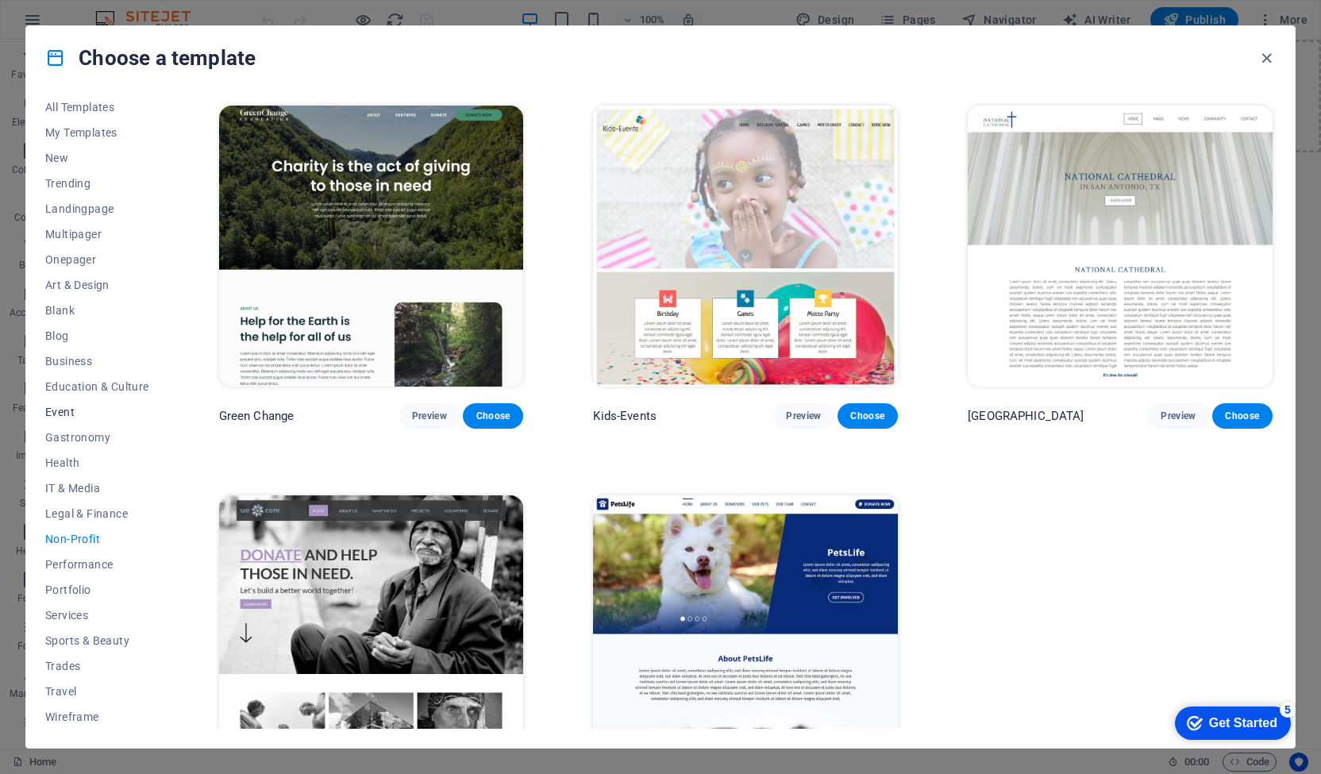
click at [62, 417] on span "Event" at bounding box center [97, 412] width 104 height 13
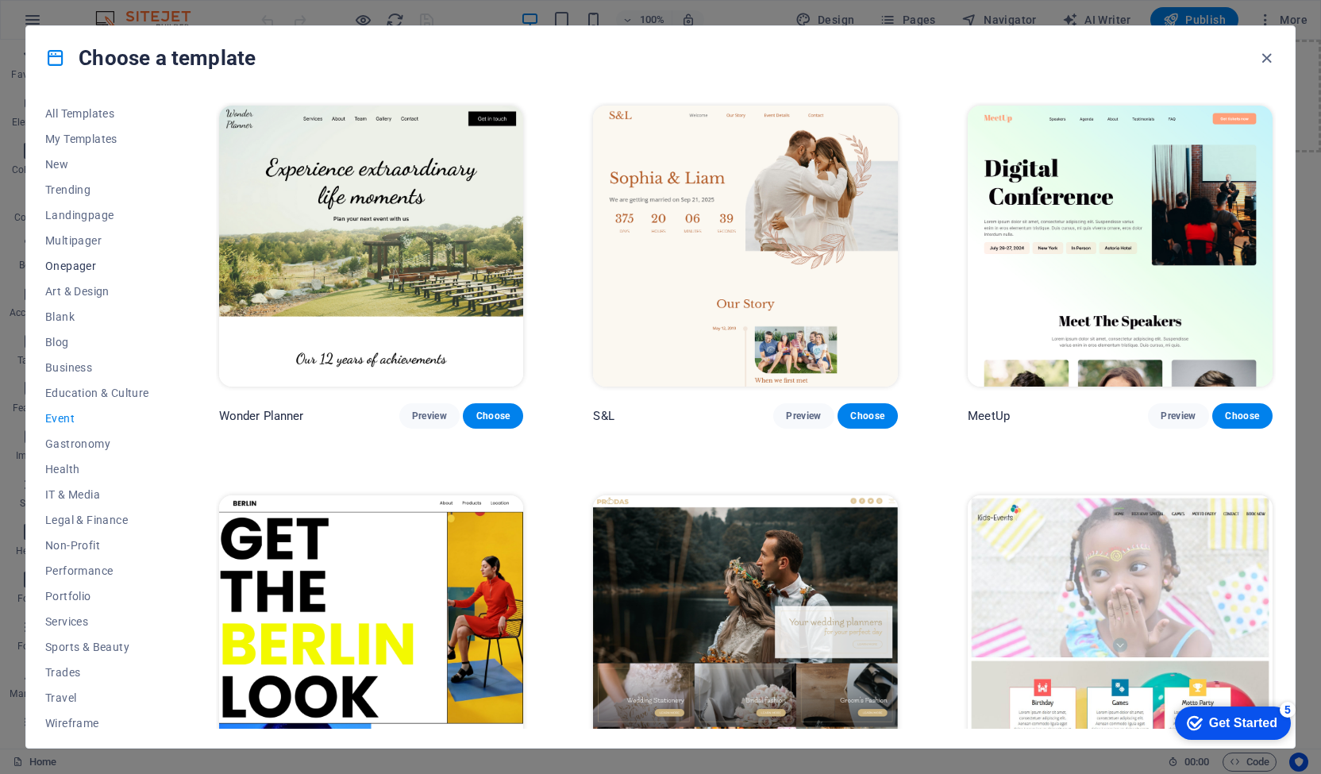
scroll to position [0, 0]
click at [52, 166] on span "New" at bounding box center [97, 166] width 104 height 13
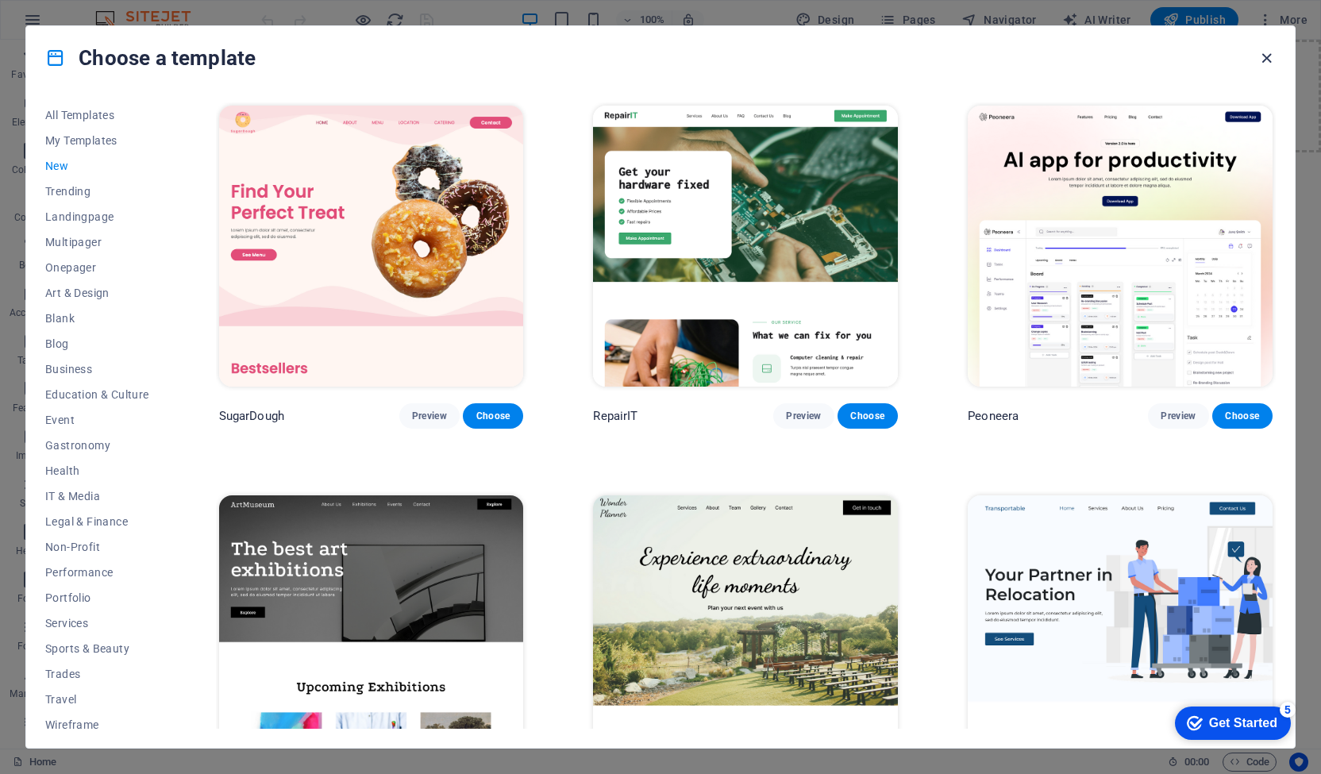
click at [1260, 58] on icon "button" at bounding box center [1266, 58] width 18 height 18
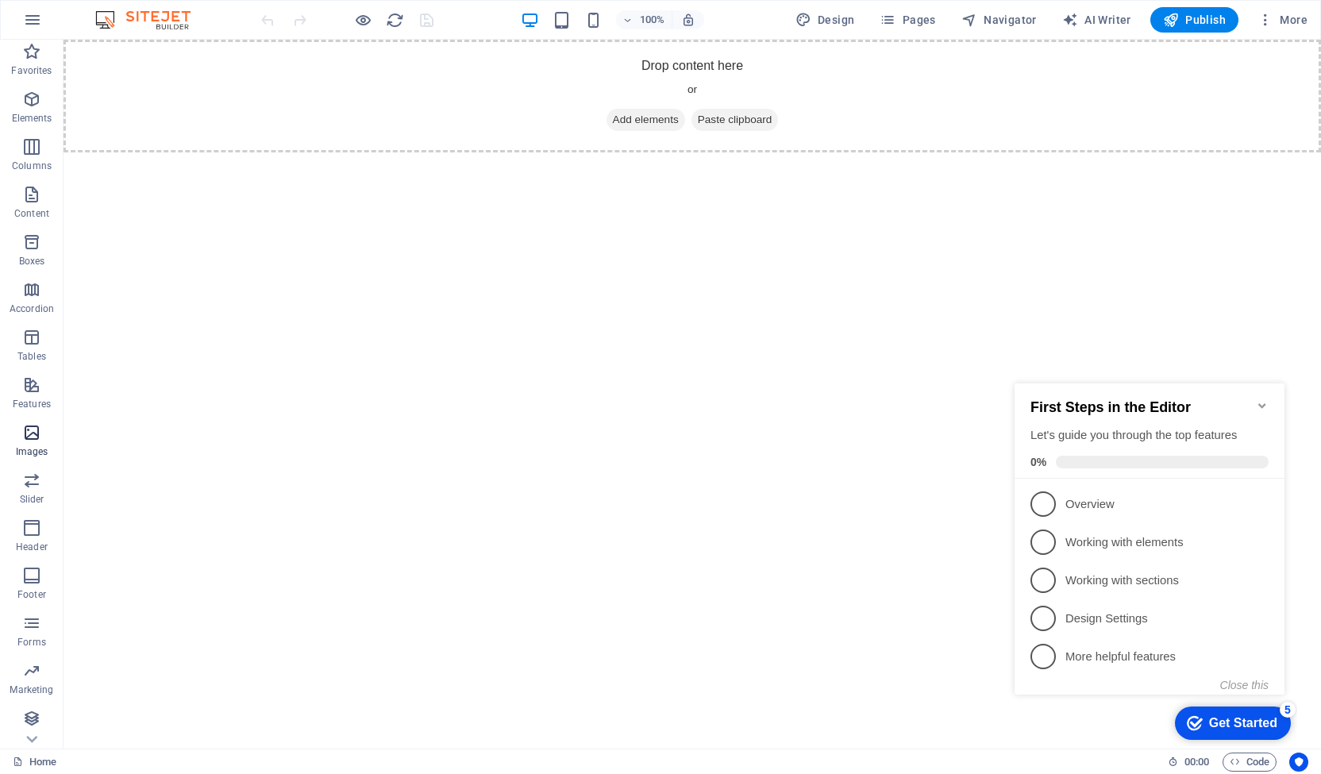
scroll to position [5, 0]
click at [32, 18] on icon "button" at bounding box center [32, 19] width 19 height 19
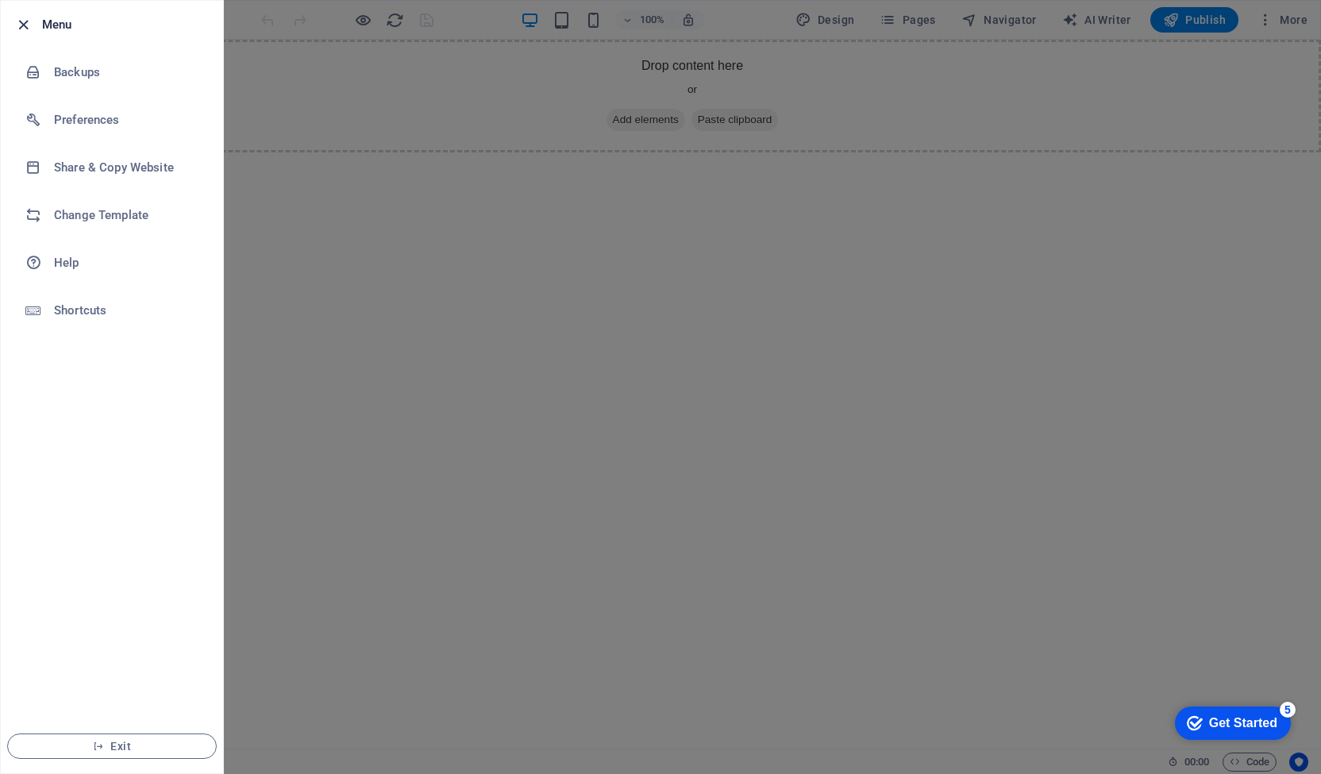
click at [19, 21] on icon "button" at bounding box center [23, 25] width 18 height 18
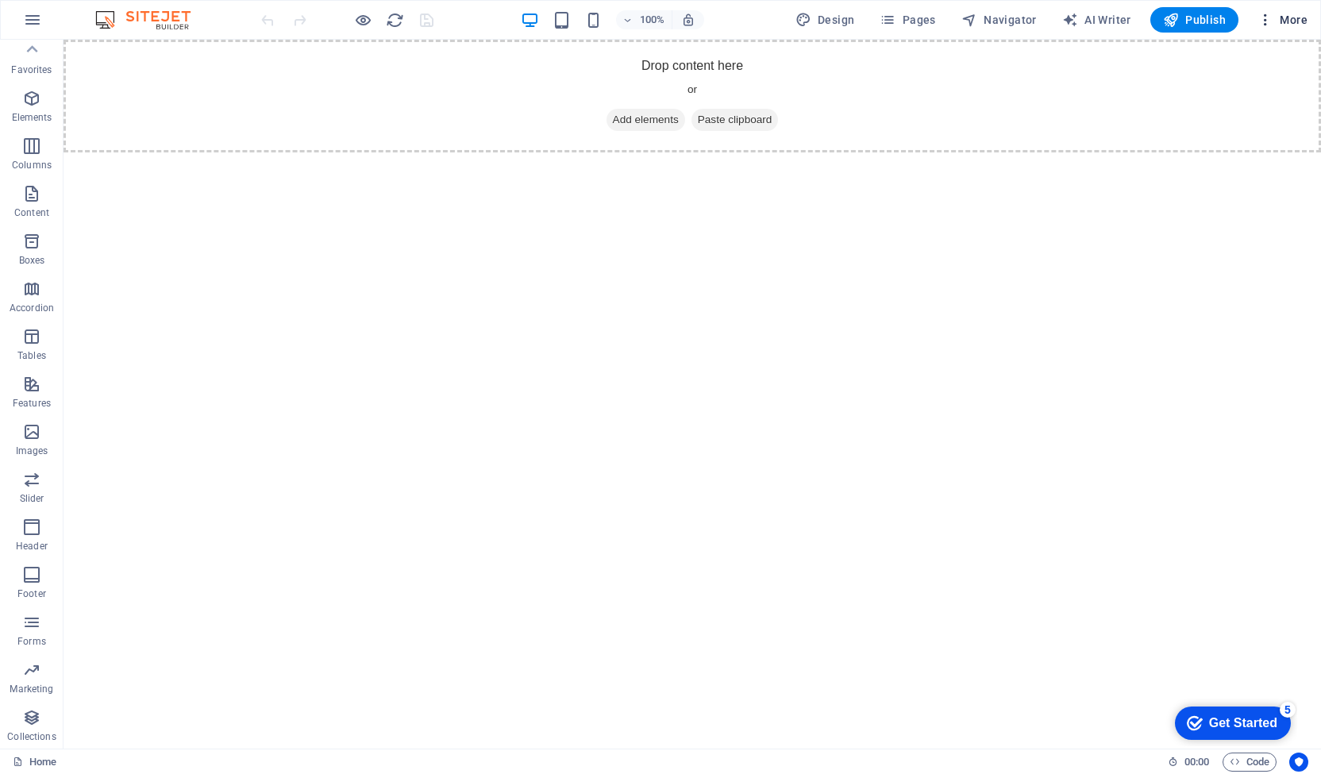
click at [1263, 23] on icon "button" at bounding box center [1265, 20] width 16 height 16
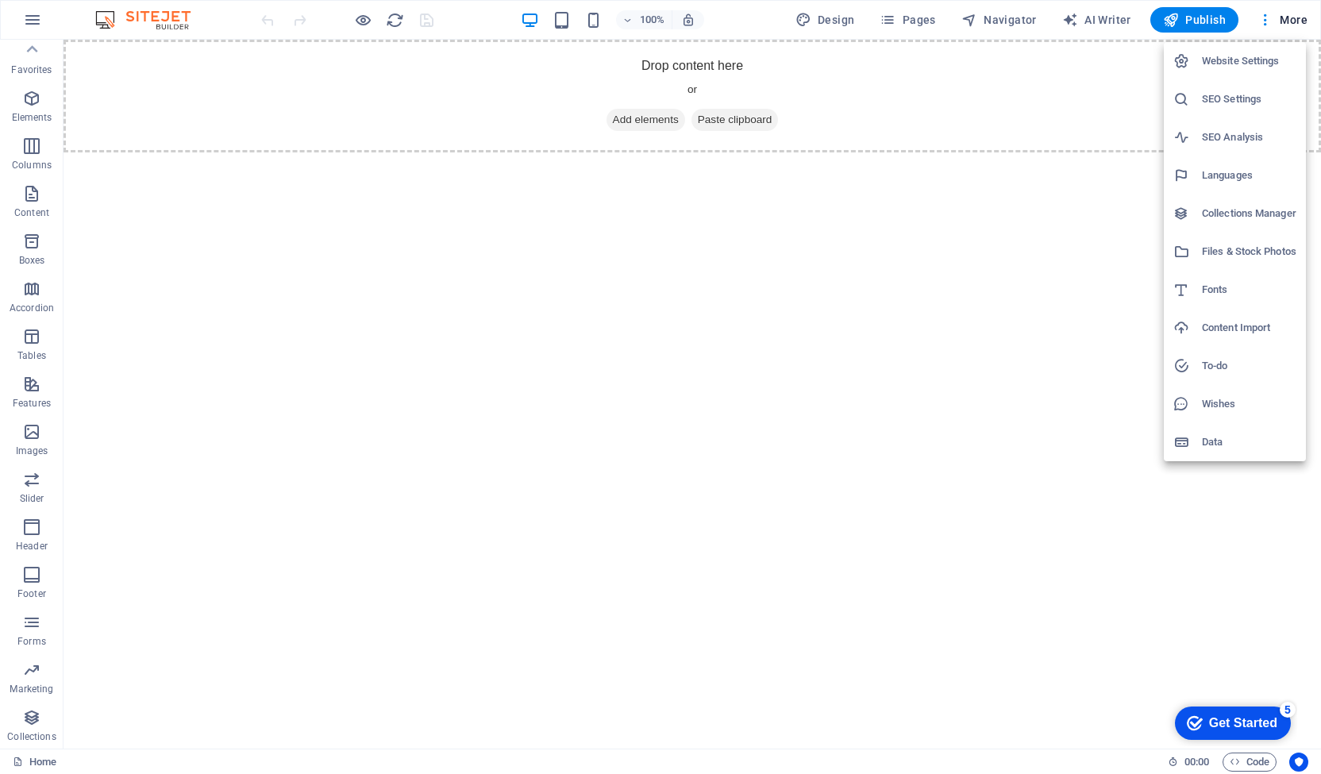
click at [35, 18] on div at bounding box center [660, 387] width 1321 height 774
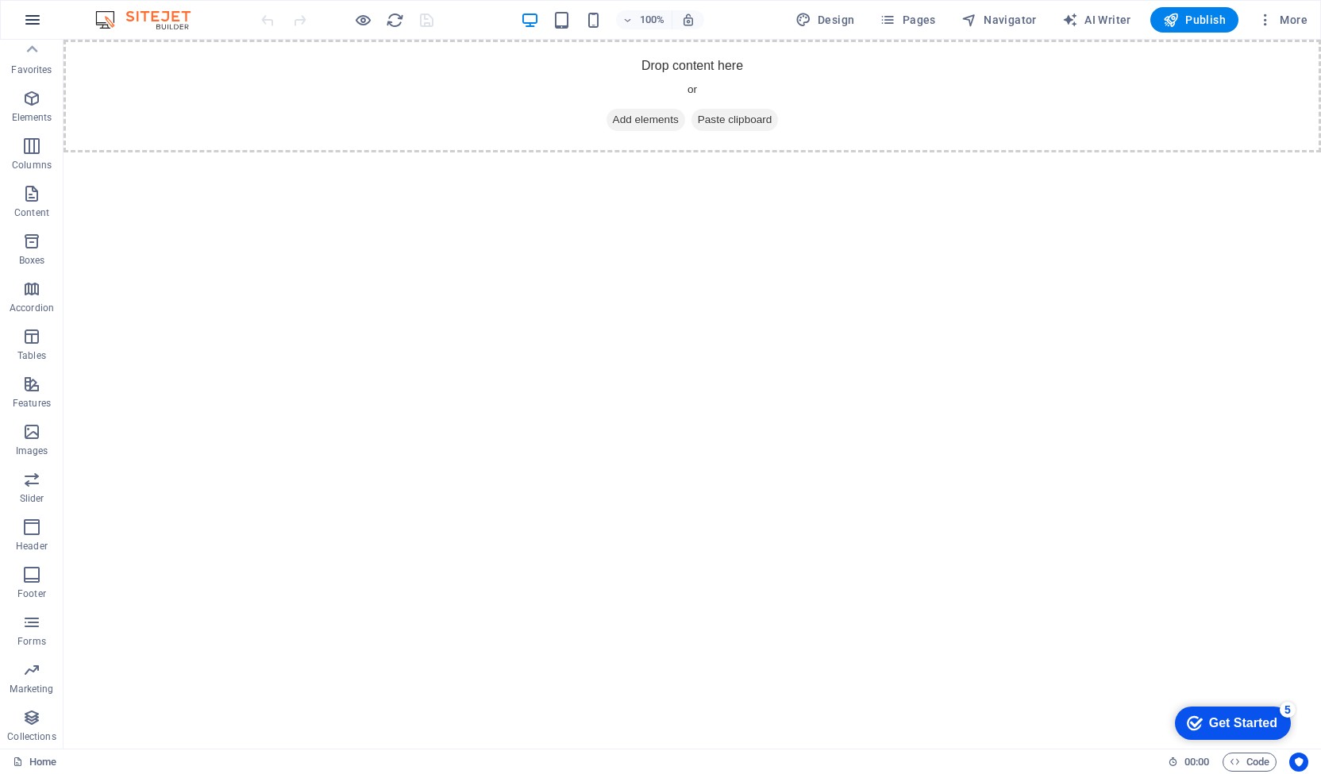
click at [25, 23] on icon "button" at bounding box center [32, 19] width 19 height 19
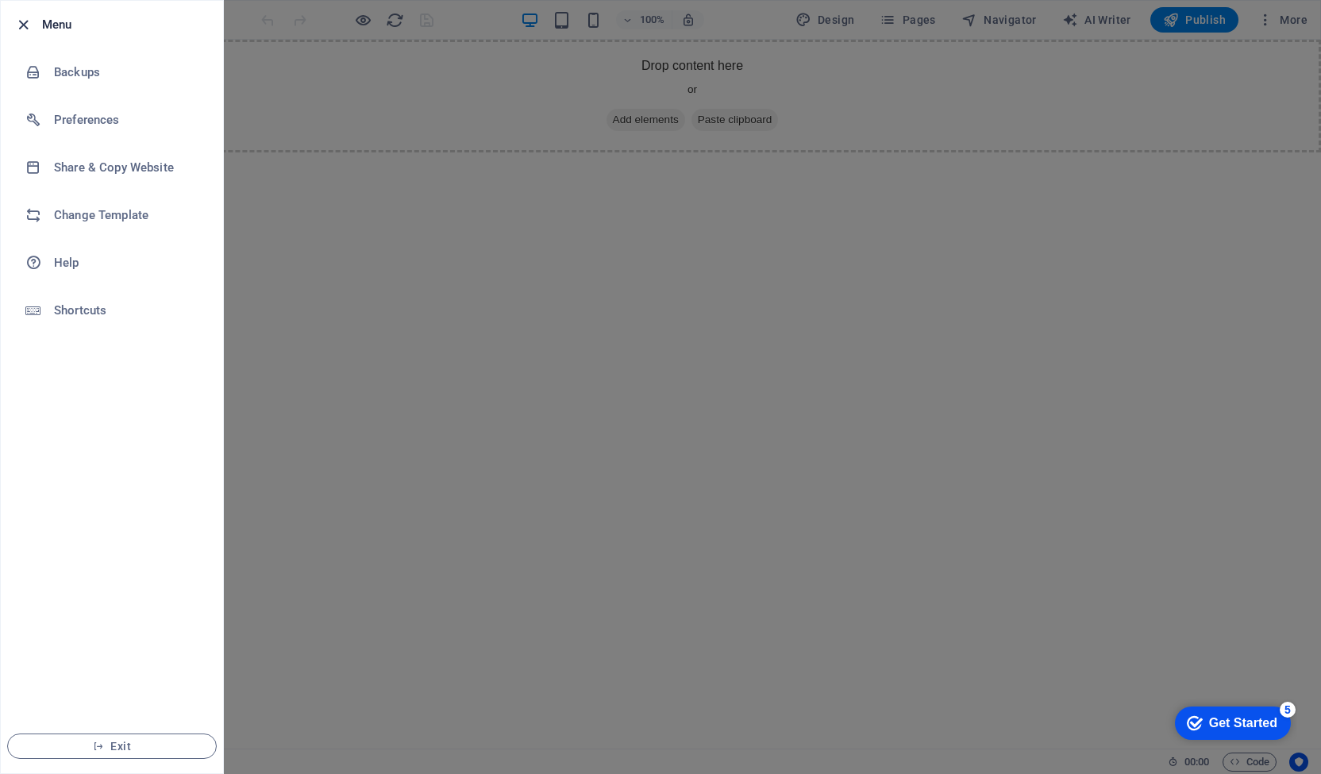
click at [22, 21] on icon "button" at bounding box center [23, 25] width 18 height 18
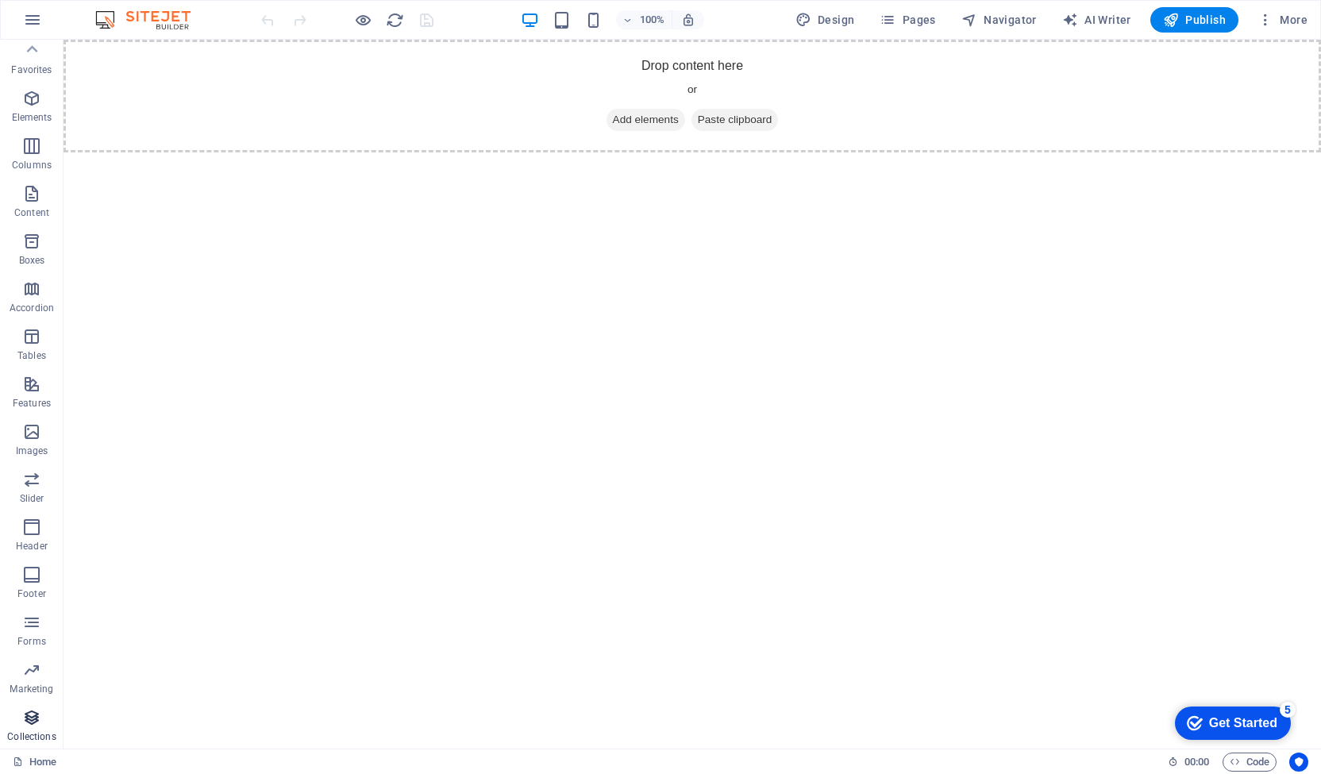
click at [40, 717] on icon "button" at bounding box center [31, 717] width 19 height 19
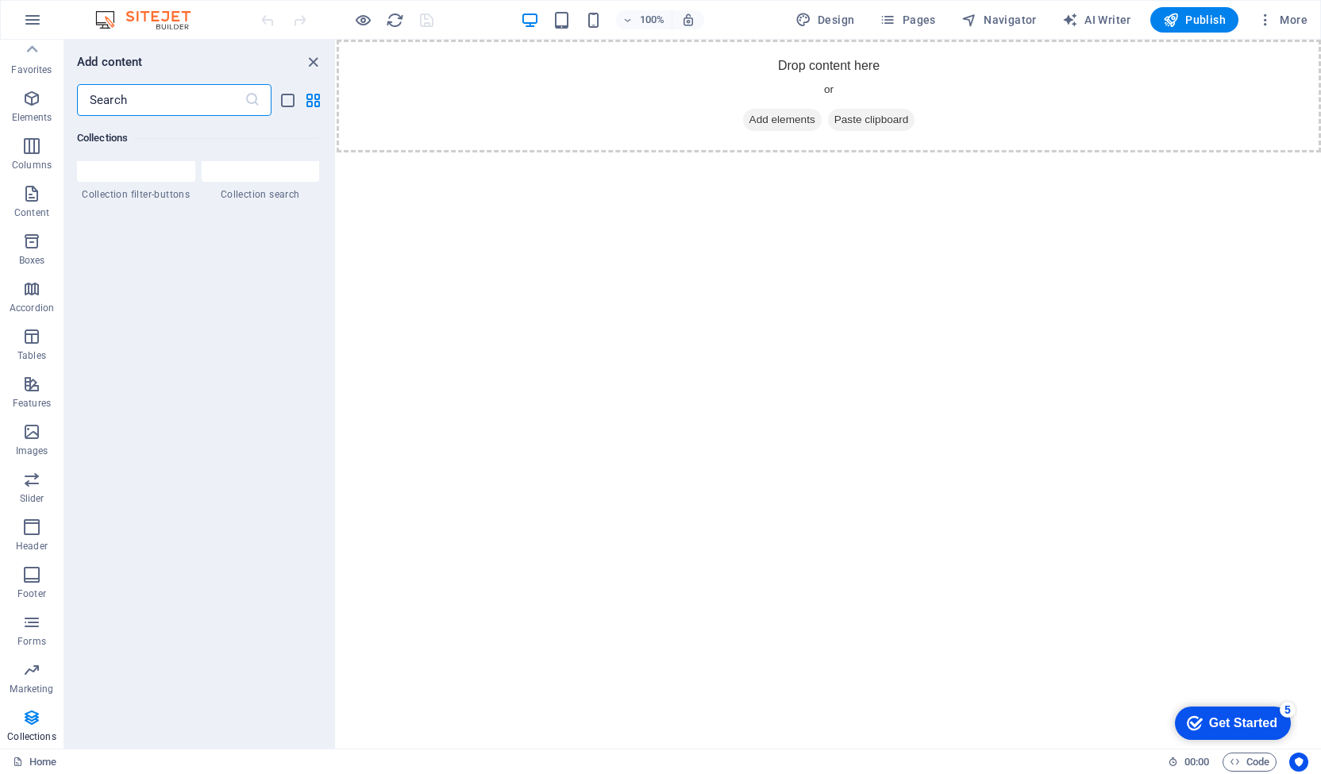
scroll to position [14812, 0]
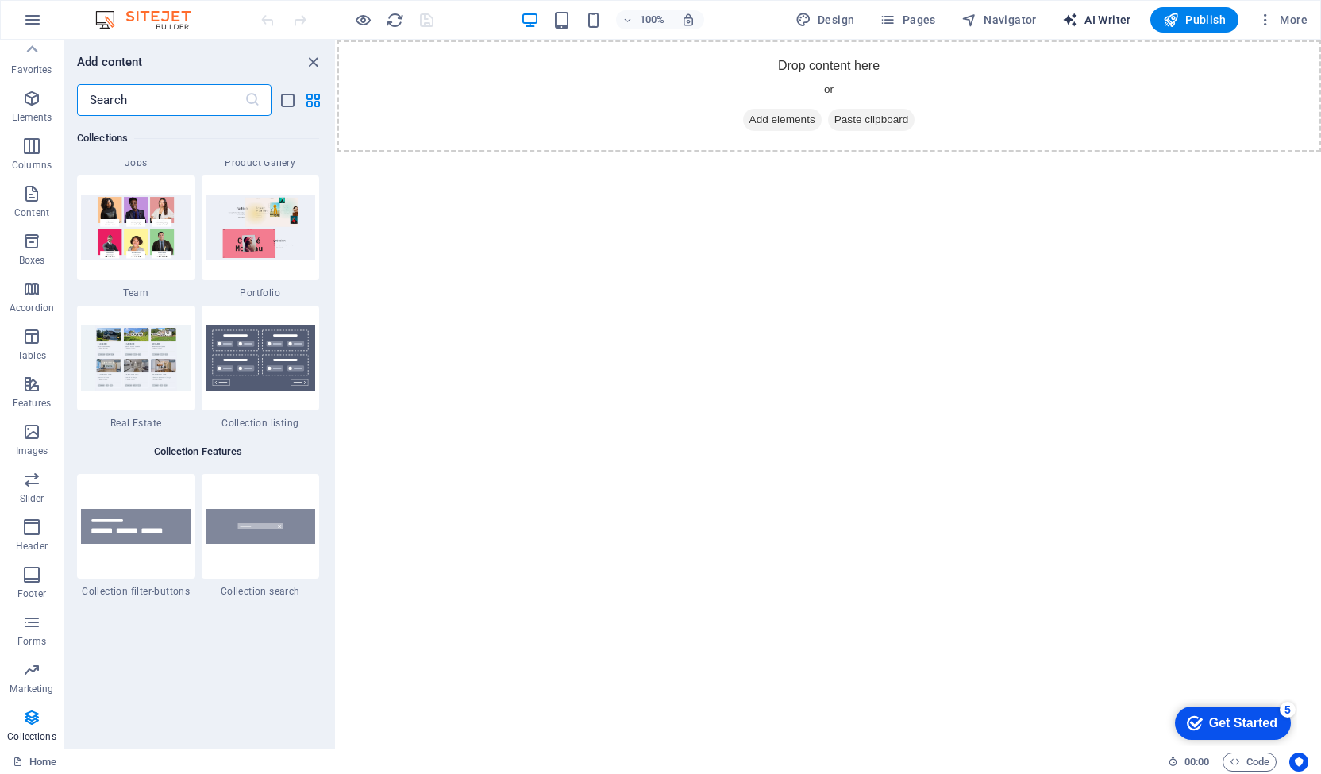
click at [1098, 17] on span "AI Writer" at bounding box center [1096, 20] width 69 height 16
select select "English"
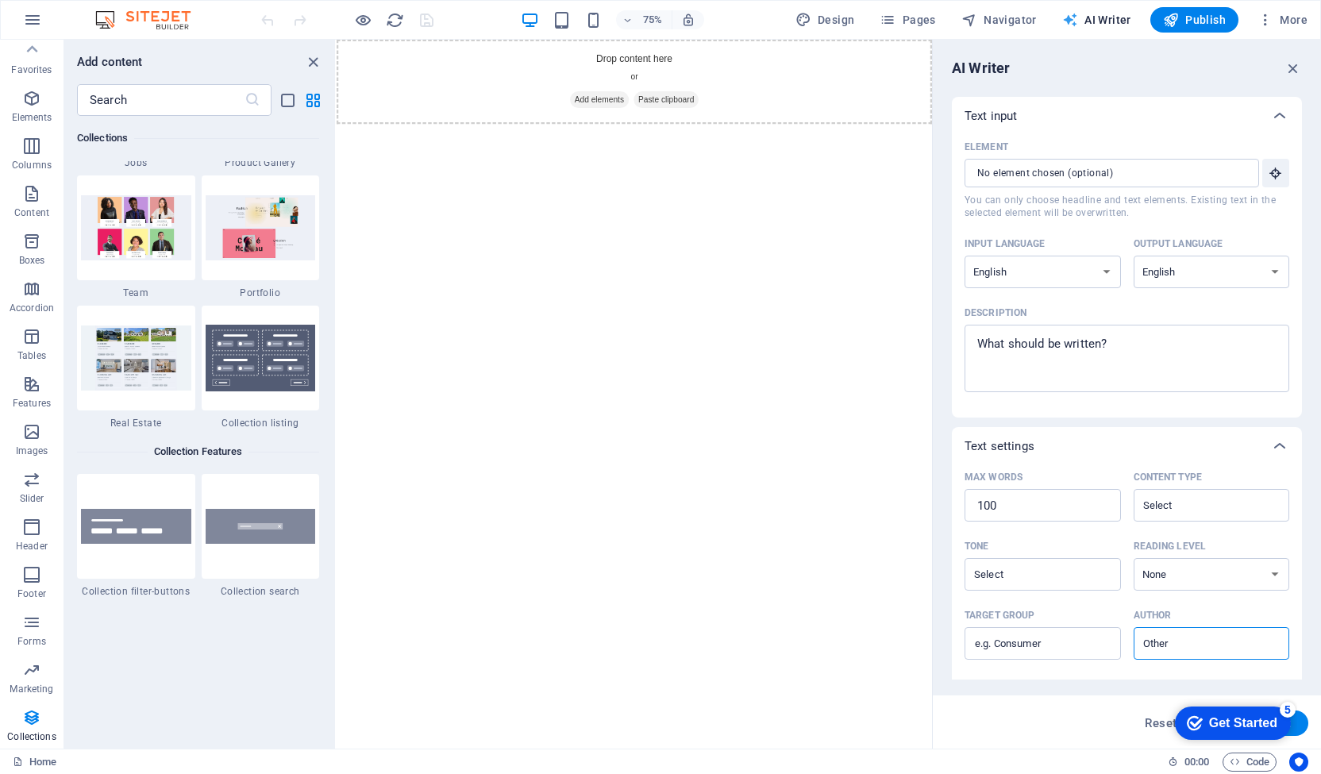
click at [1095, 17] on span "AI Writer" at bounding box center [1096, 20] width 69 height 16
click at [1292, 69] on icon "button" at bounding box center [1292, 68] width 17 height 17
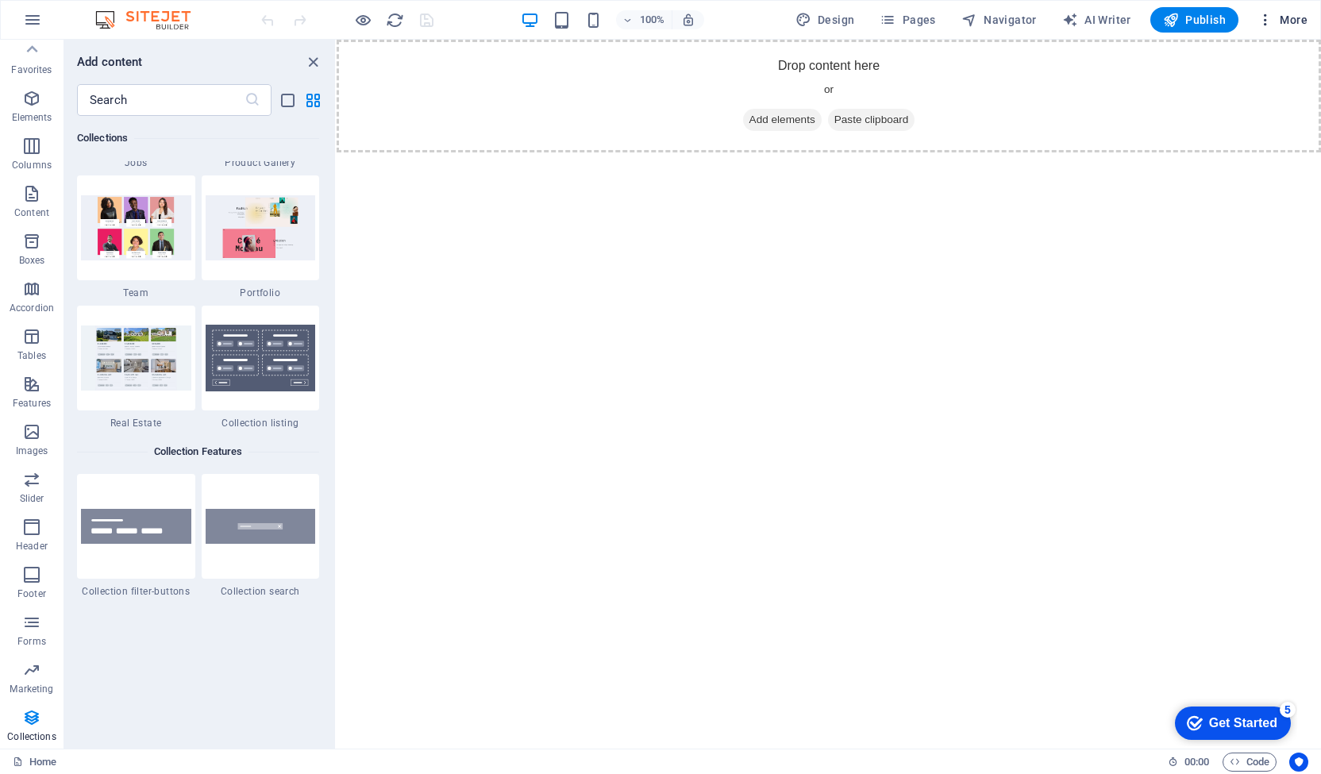
click at [1287, 18] on span "More" at bounding box center [1282, 20] width 50 height 16
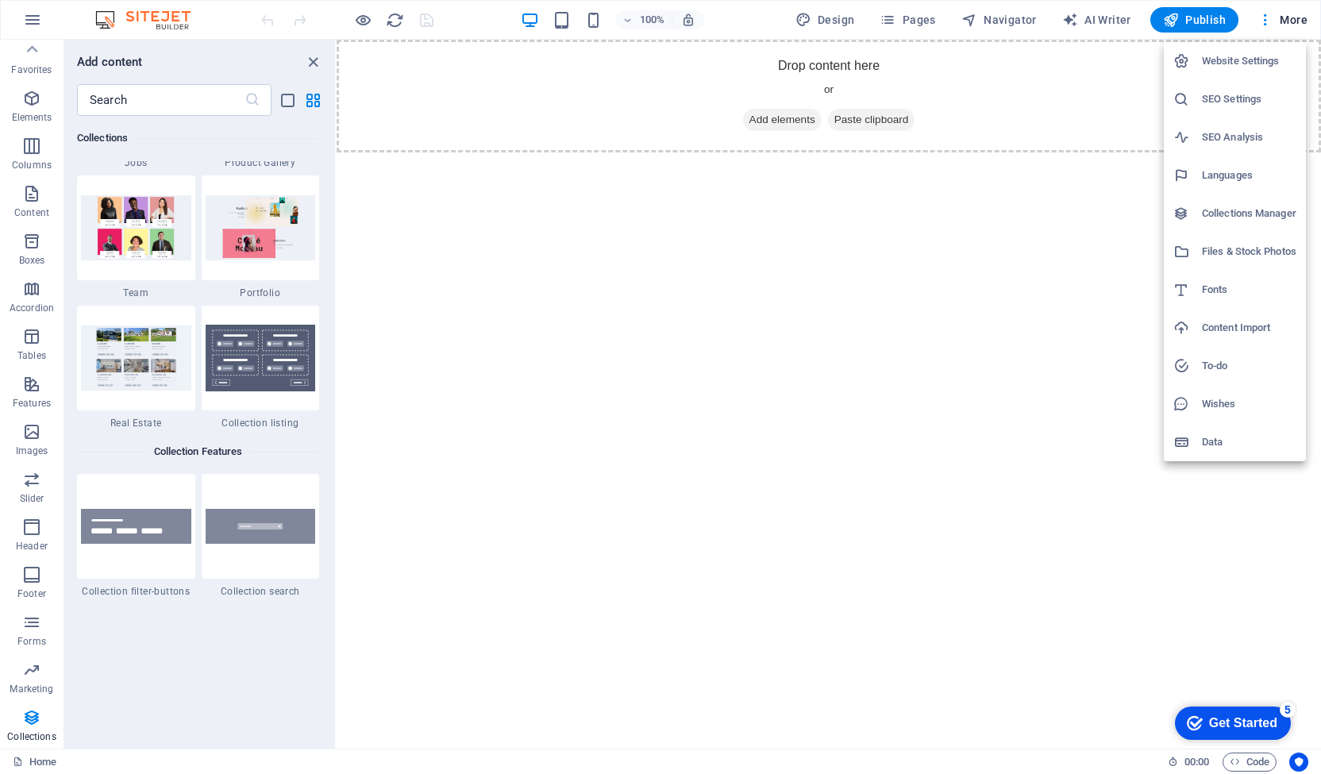
click at [1267, 56] on h6 "Website Settings" at bounding box center [1248, 61] width 94 height 19
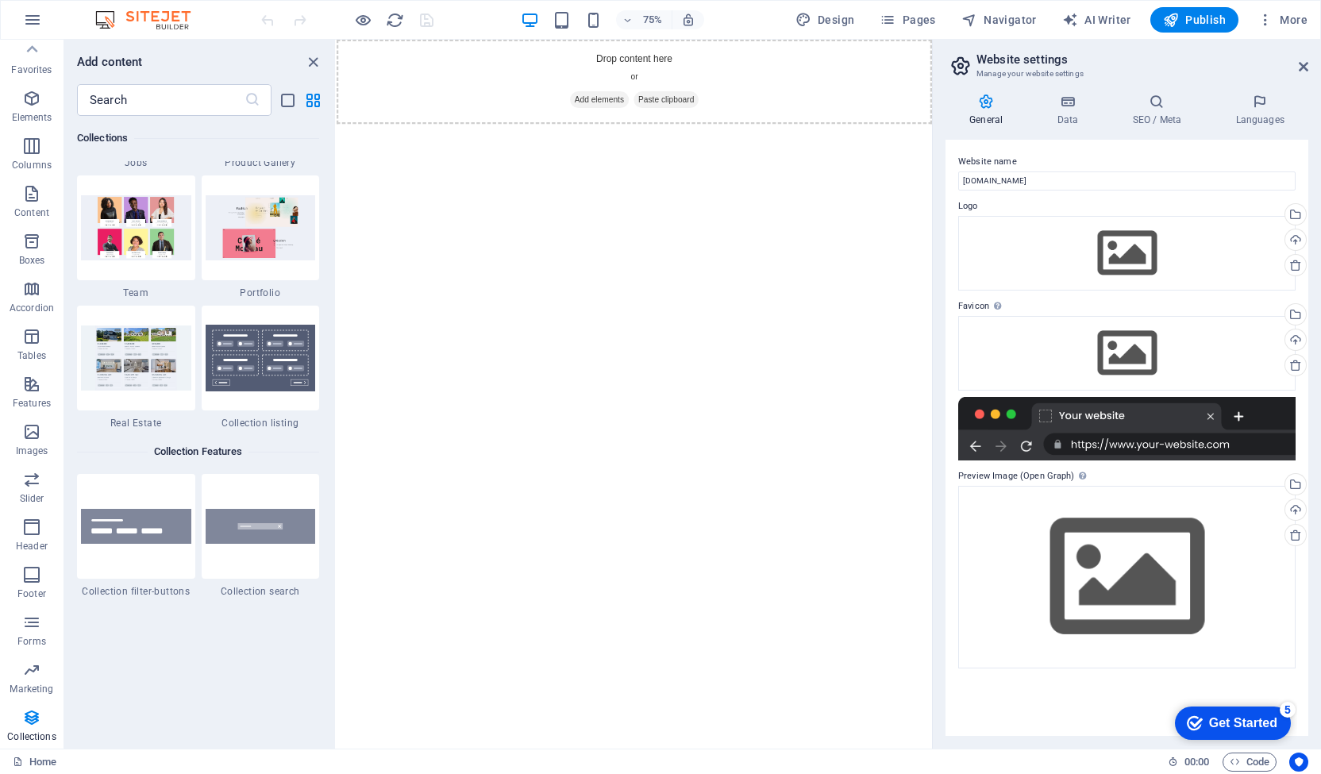
click at [1262, 724] on div "Get Started" at bounding box center [1243, 723] width 68 height 14
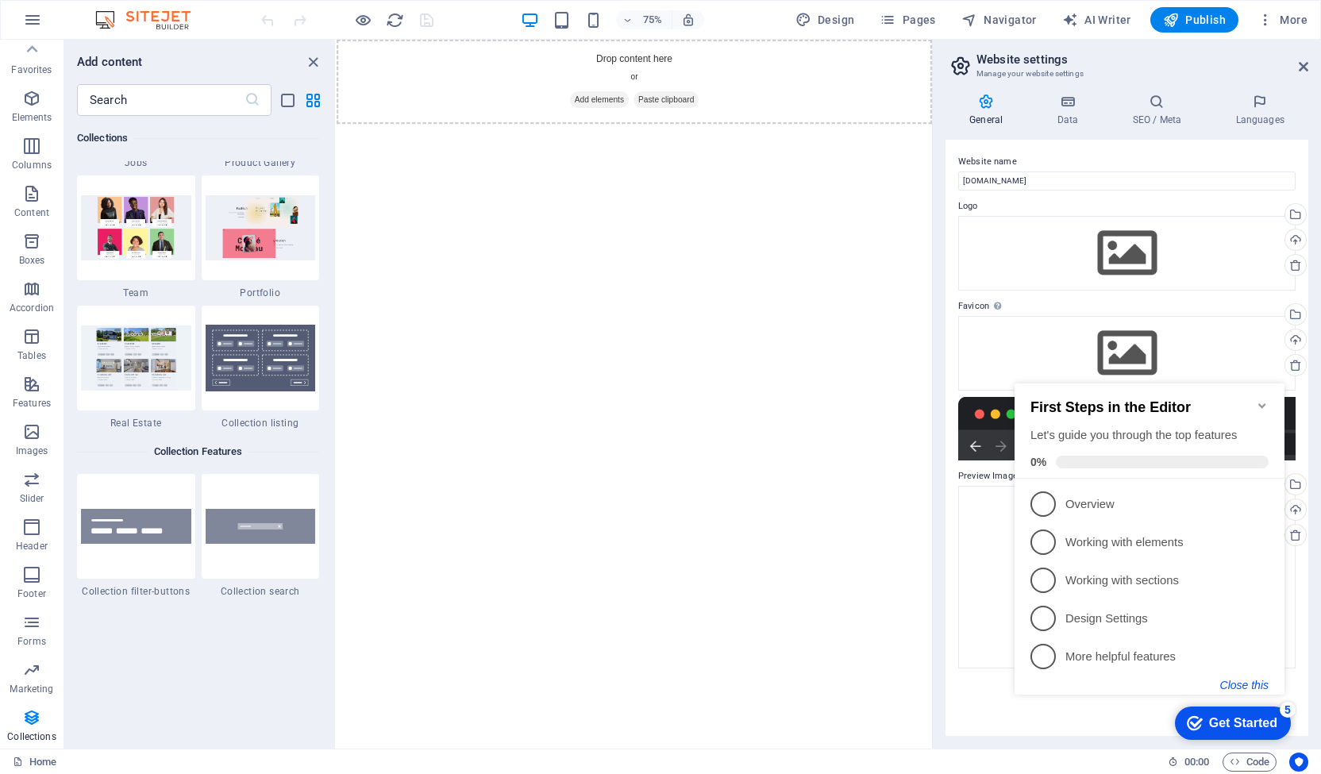
click at [1246, 681] on button "Close this" at bounding box center [1244, 685] width 48 height 13
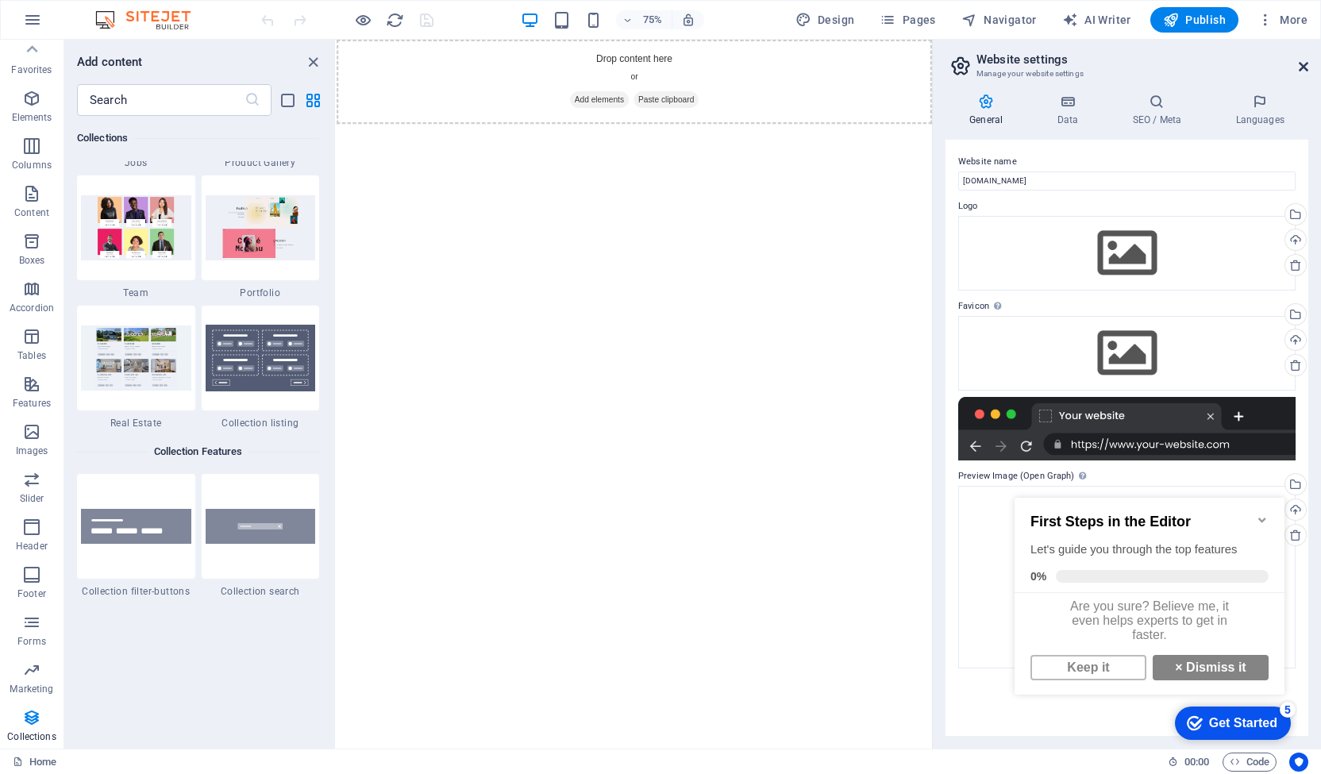
click at [1300, 66] on icon at bounding box center [1303, 66] width 10 height 13
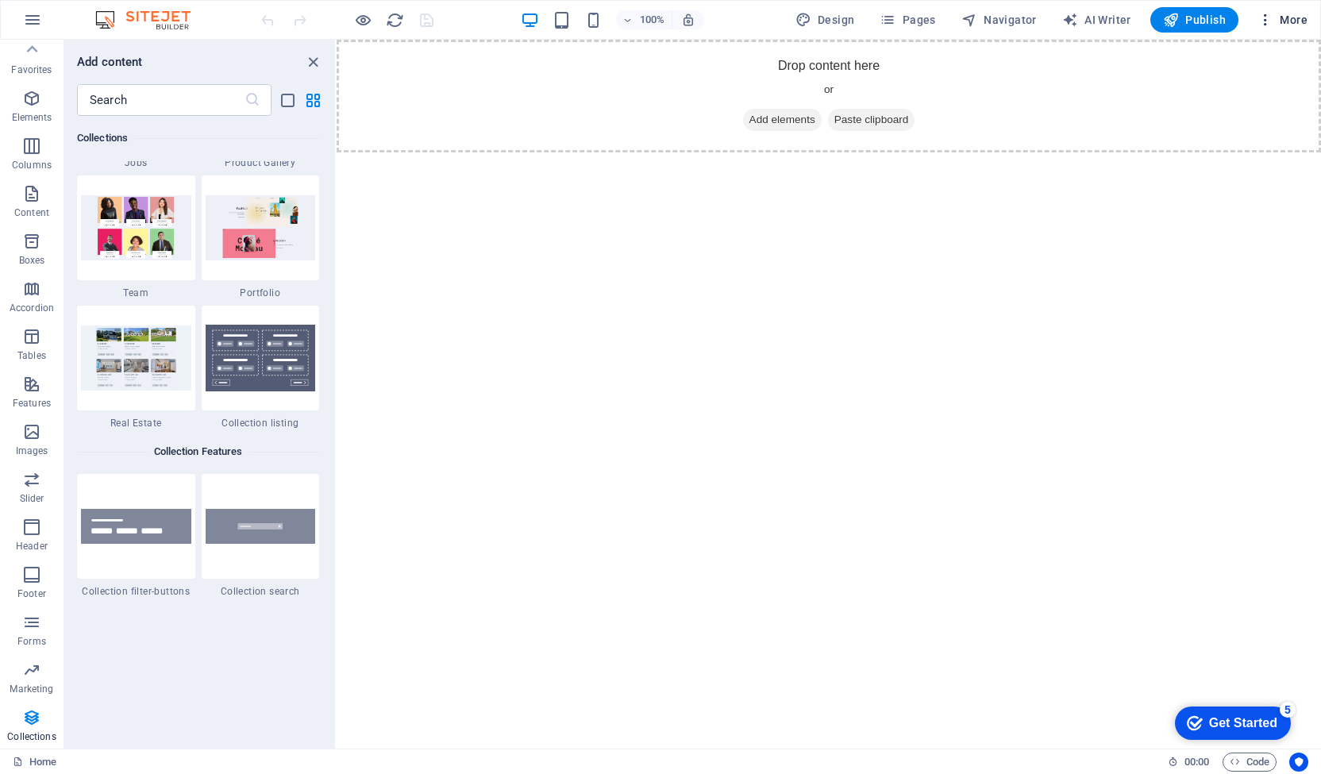
click at [1268, 17] on icon "button" at bounding box center [1265, 20] width 16 height 16
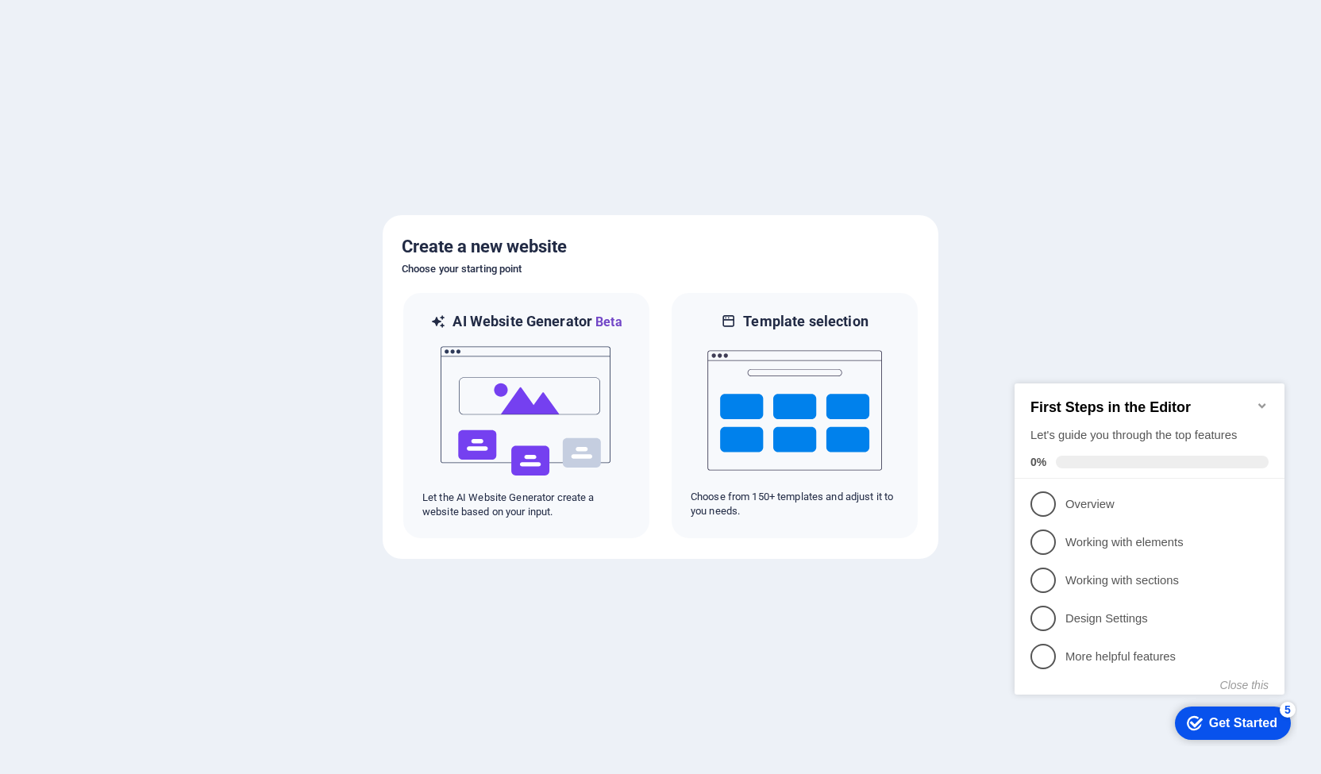
click at [1265, 399] on icon "Minimize checklist" at bounding box center [1261, 405] width 13 height 13
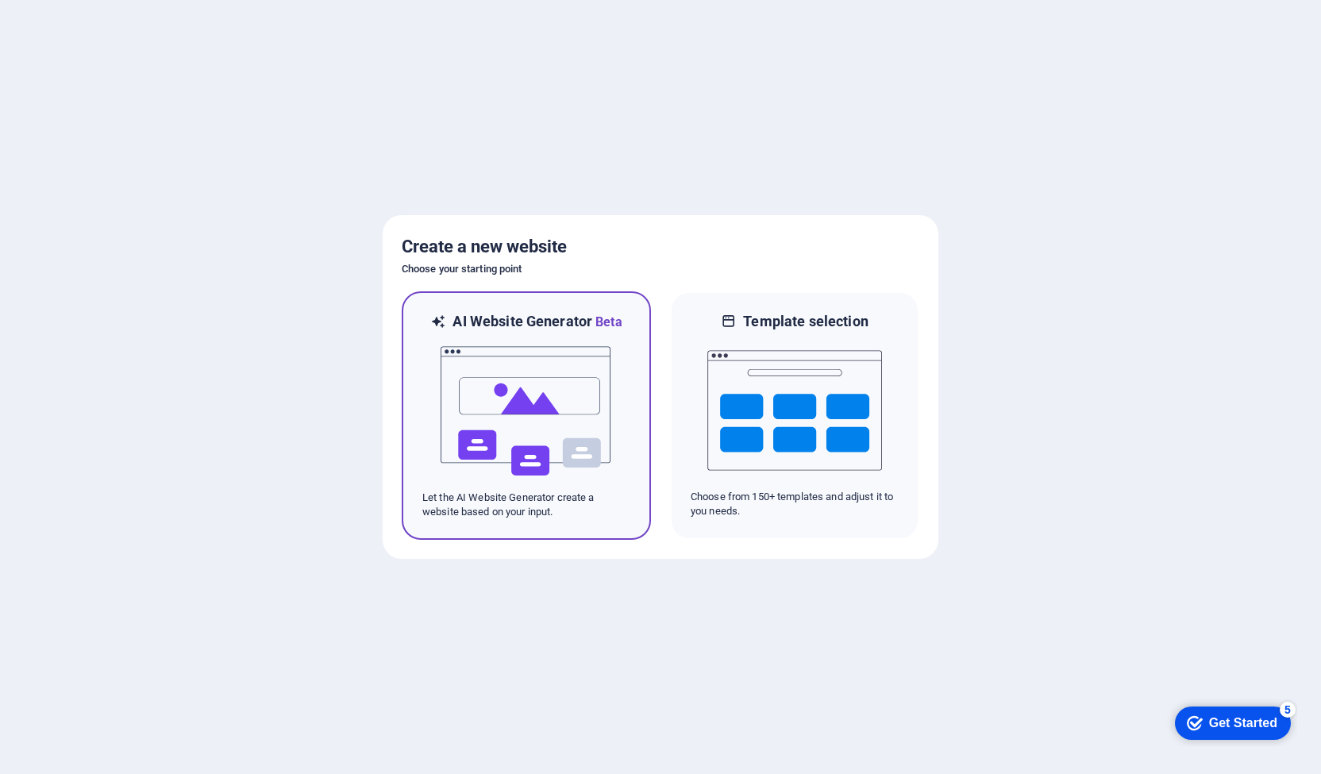
click at [486, 440] on img at bounding box center [526, 411] width 175 height 159
